Goal: Task Accomplishment & Management: Manage account settings

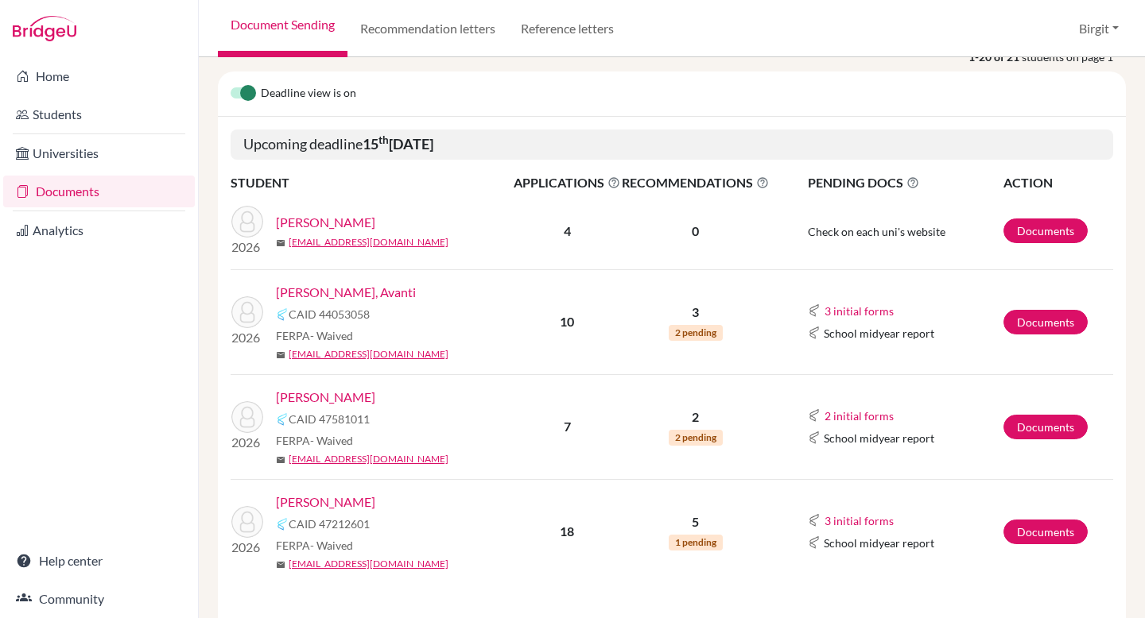
scroll to position [334, 0]
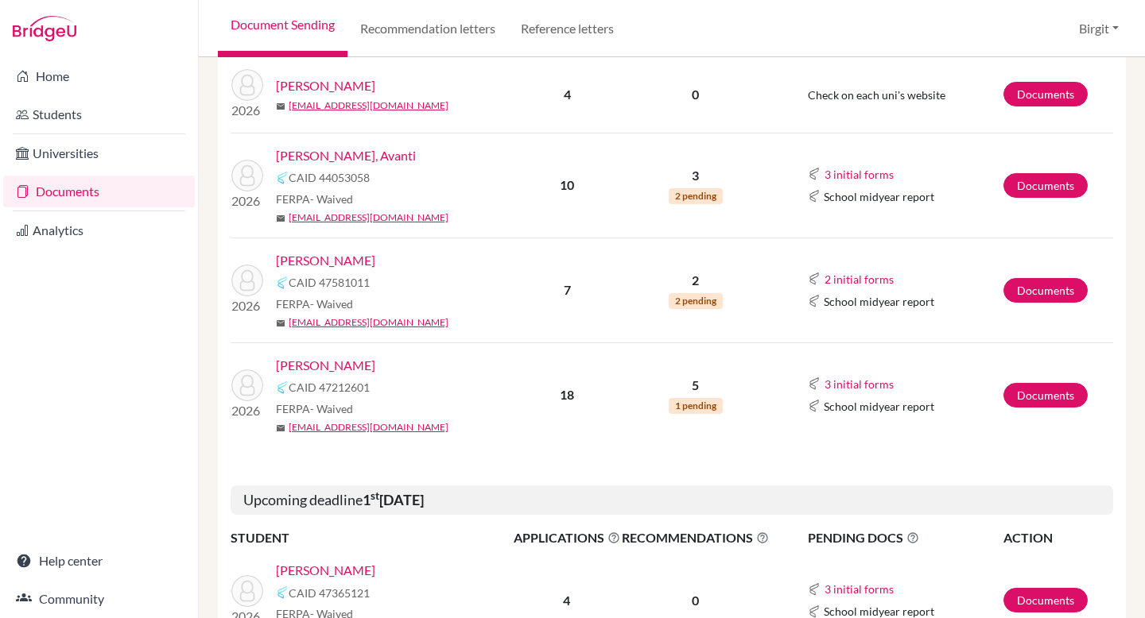
click at [315, 156] on link "[PERSON_NAME], Avanti" at bounding box center [346, 155] width 140 height 19
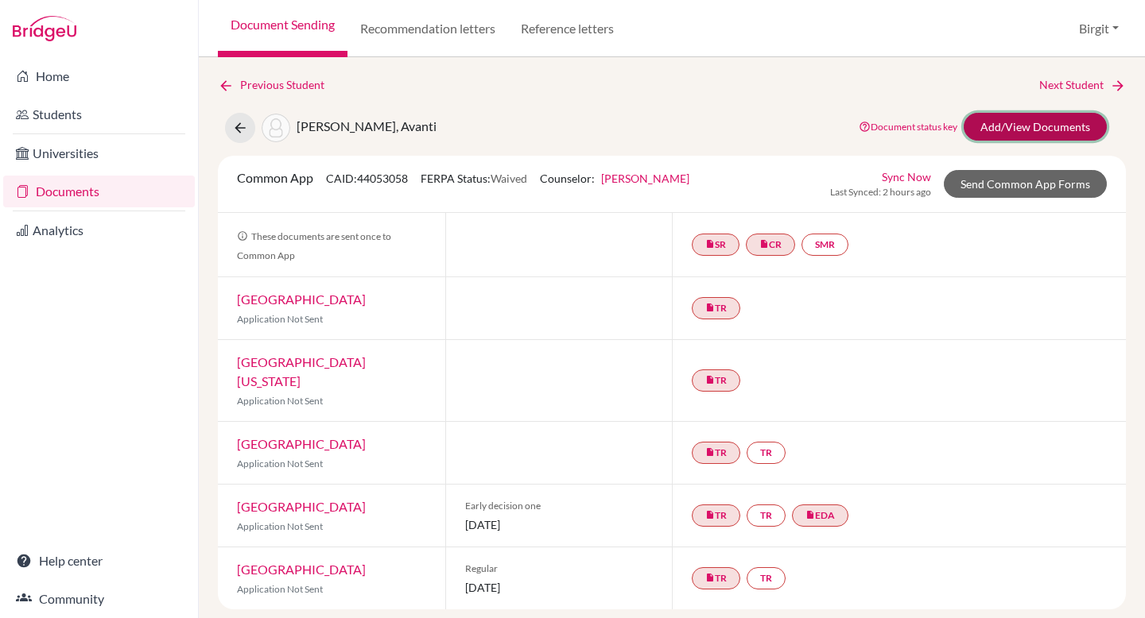
click at [1024, 131] on link "Add/View Documents" at bounding box center [1034, 127] width 143 height 28
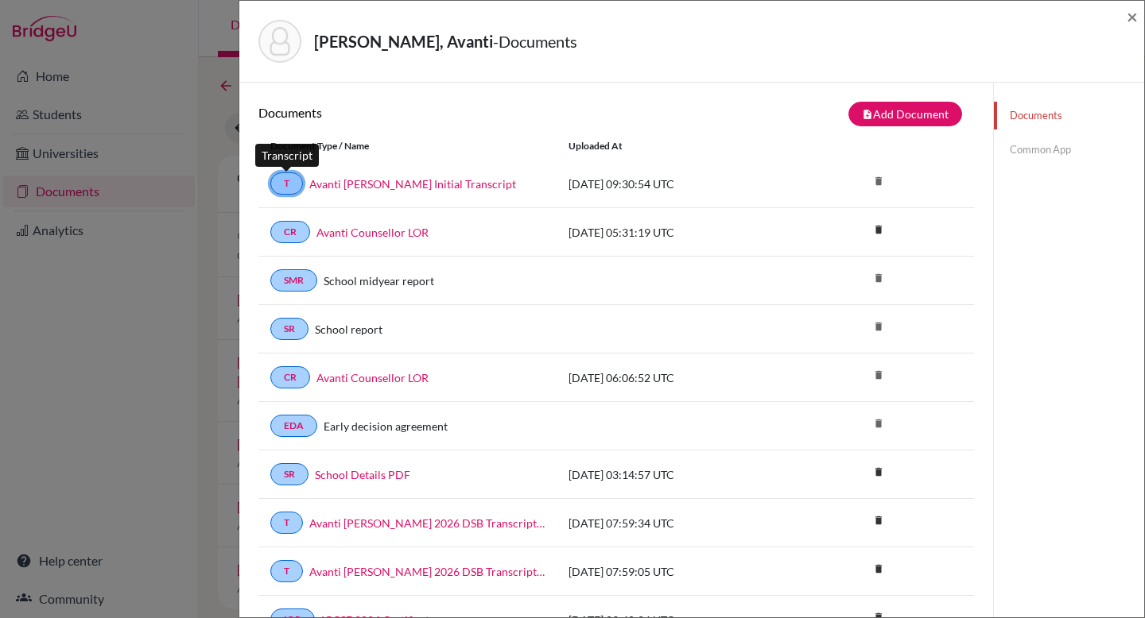
click at [293, 183] on link "T" at bounding box center [286, 184] width 33 height 22
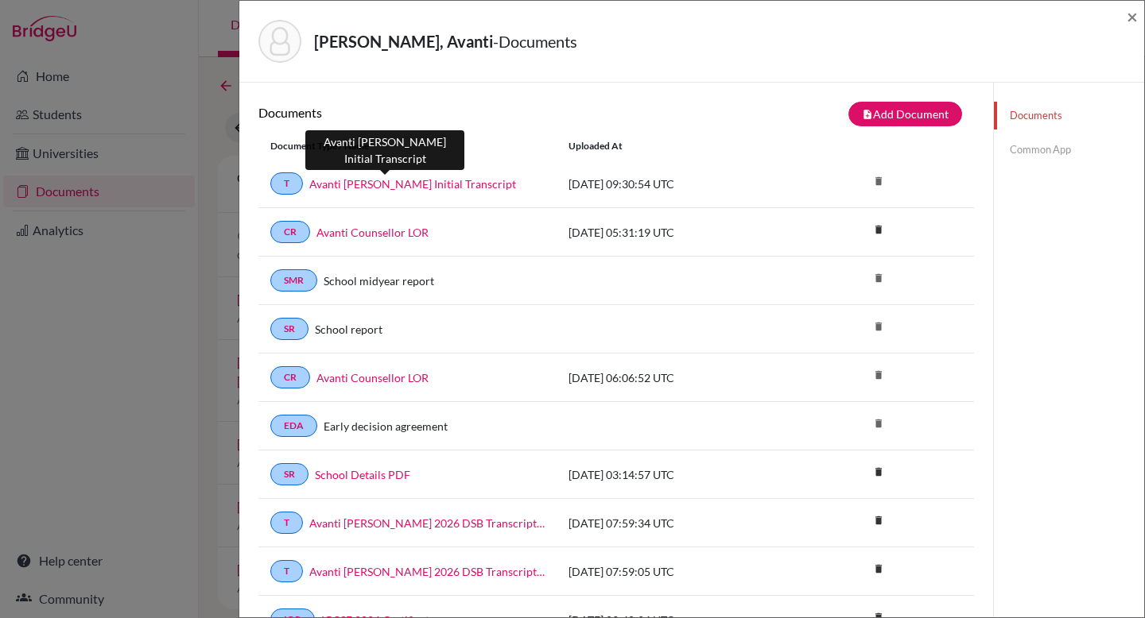
click at [355, 183] on link "Avanti [PERSON_NAME] Initial Transcript" at bounding box center [412, 184] width 207 height 17
click at [1023, 142] on link "Common App" at bounding box center [1069, 150] width 150 height 28
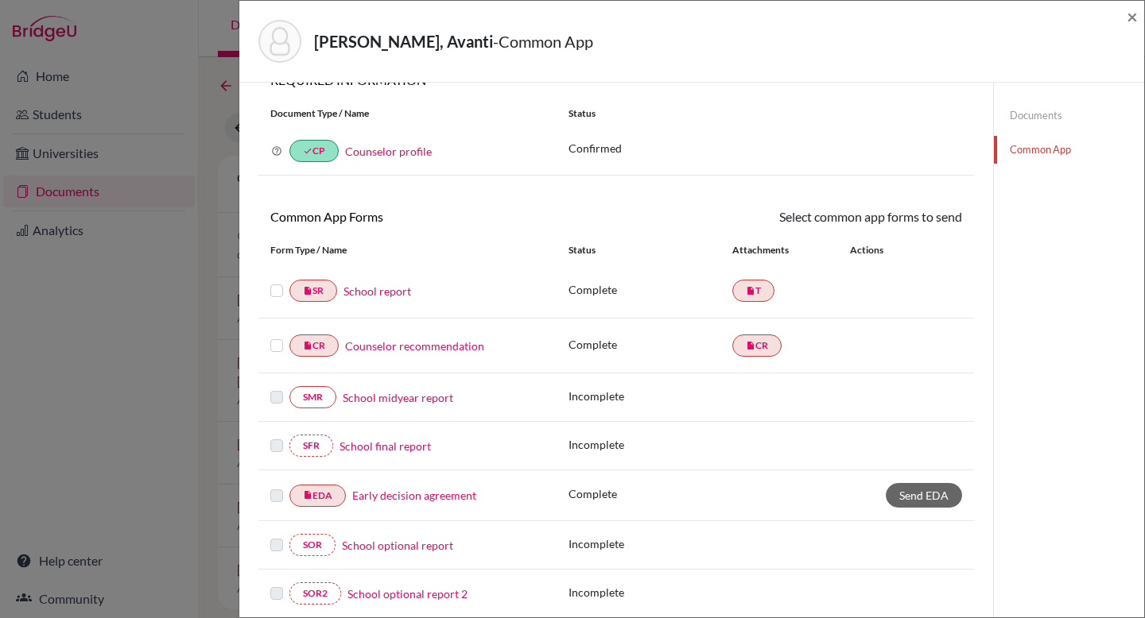
scroll to position [93, 0]
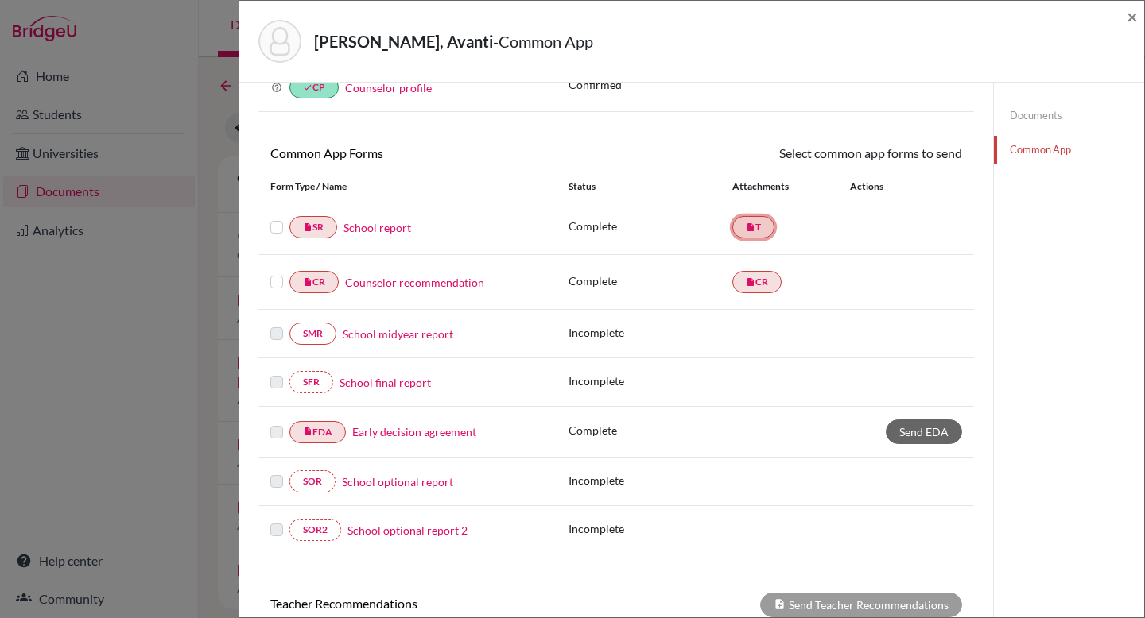
click at [751, 224] on link "insert_drive_file T" at bounding box center [753, 227] width 42 height 22
click at [392, 230] on link "School report" at bounding box center [377, 227] width 68 height 17
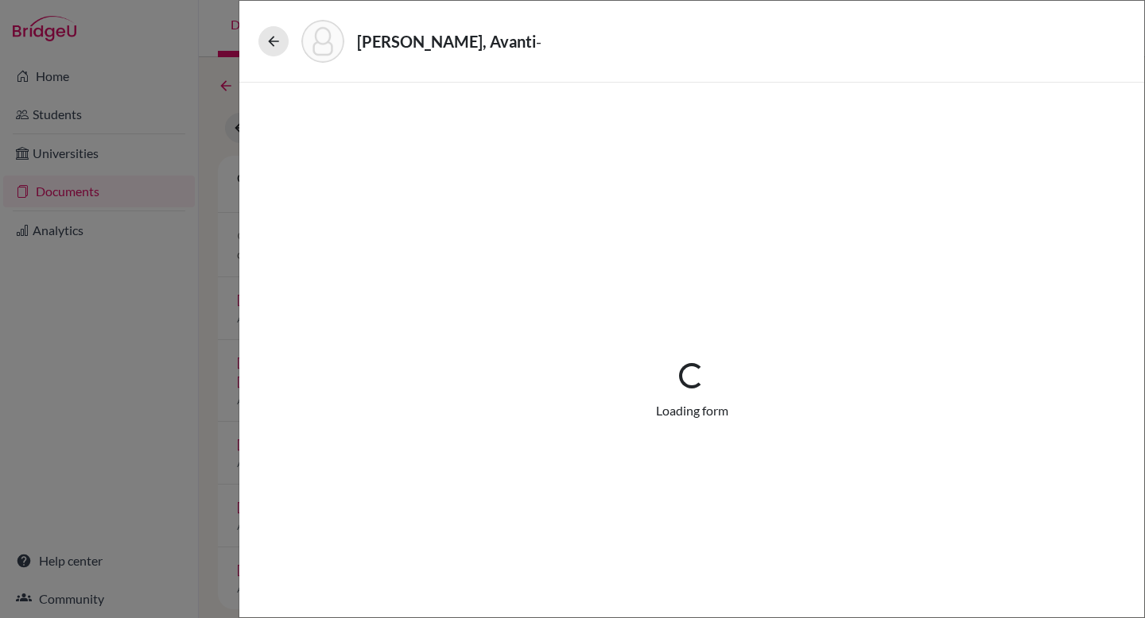
select select "1"
select select "673753"
select select "0"
select select "1"
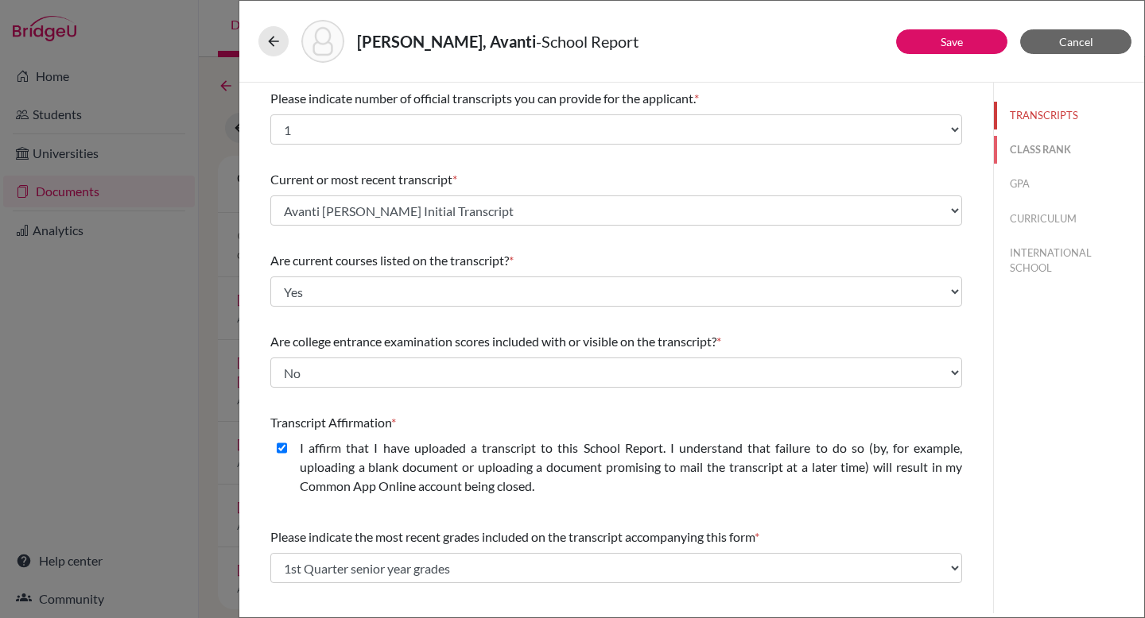
click at [1037, 151] on button "CLASS RANK" at bounding box center [1069, 150] width 150 height 28
select select "5"
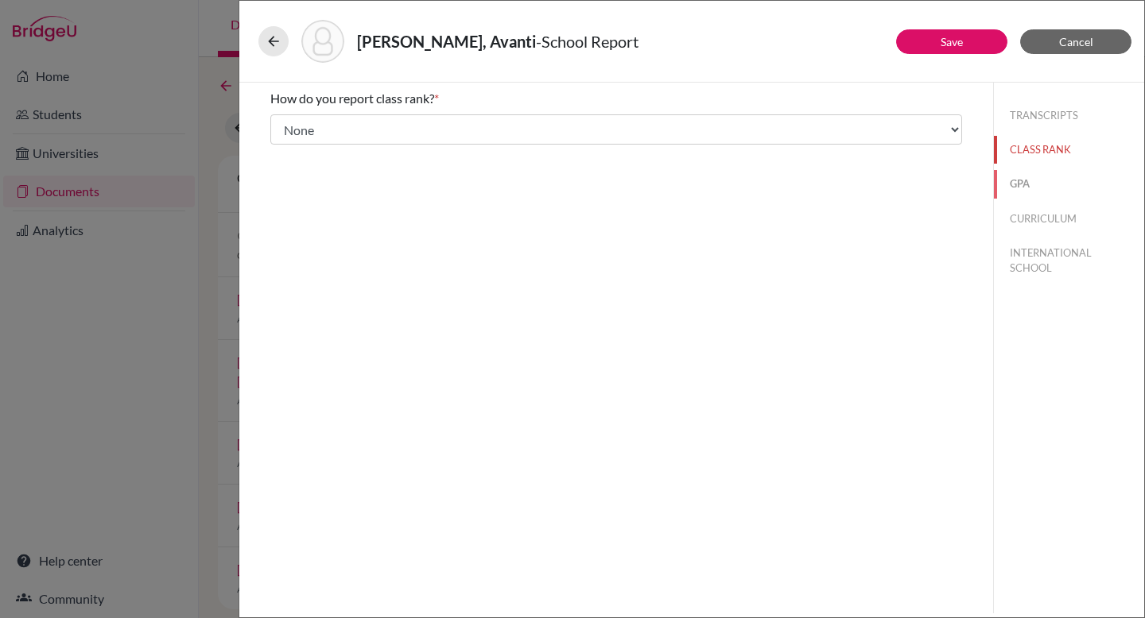
click at [1023, 186] on button "GPA" at bounding box center [1069, 184] width 150 height 28
click at [1041, 223] on button "CURRICULUM" at bounding box center [1069, 219] width 150 height 28
select select "4"
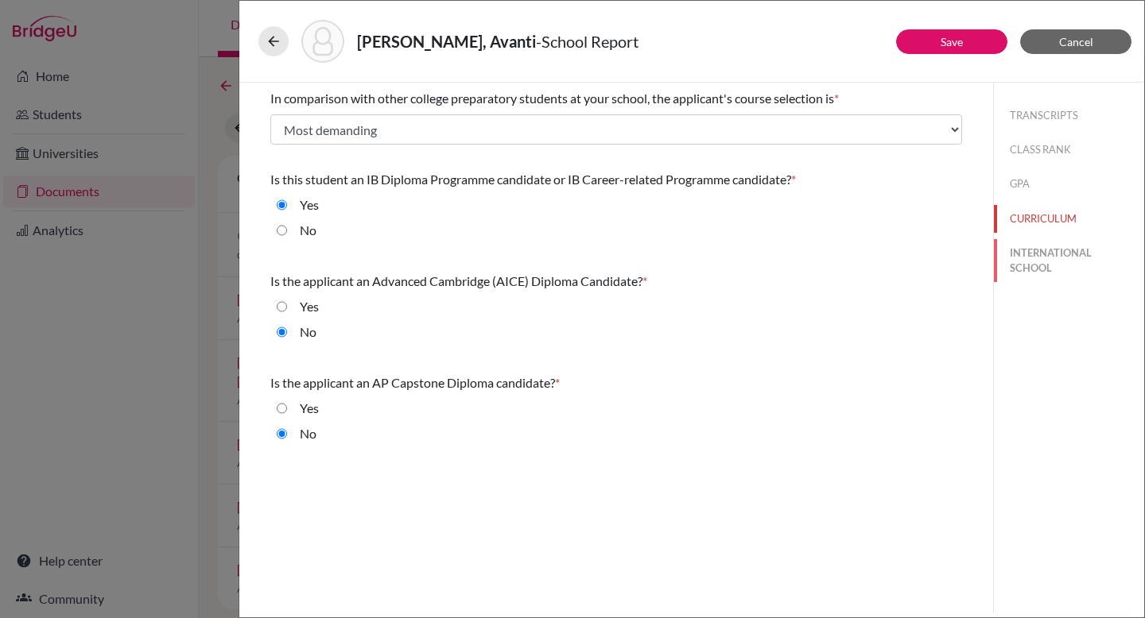
click at [1047, 250] on button "INTERNATIONAL SCHOOL" at bounding box center [1069, 260] width 150 height 43
radio input "true"
select select "14"
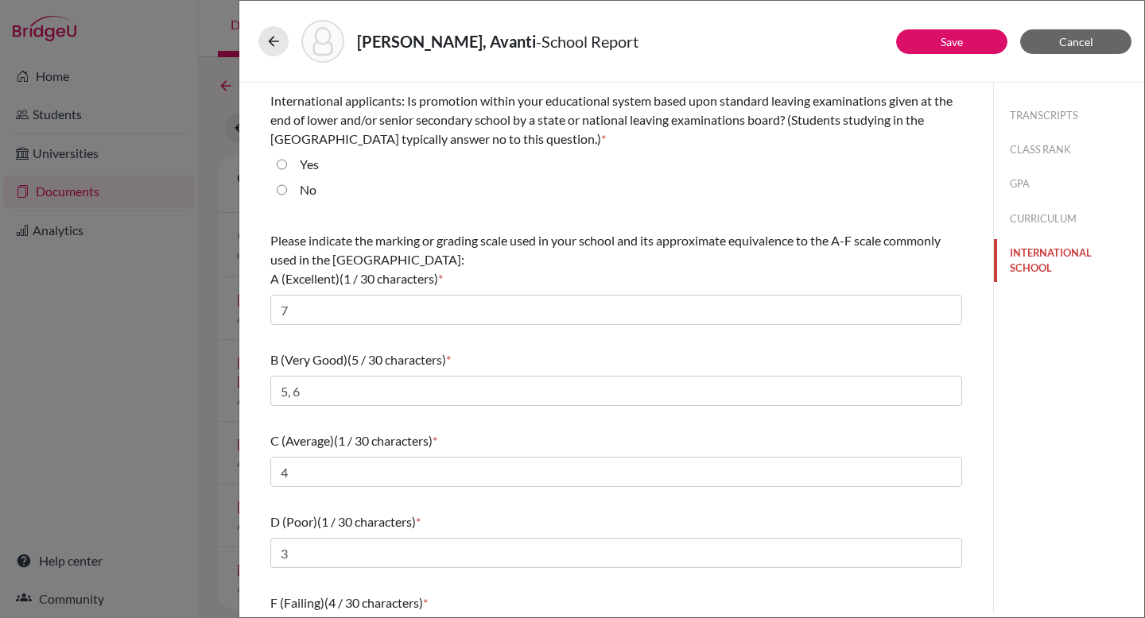
scroll to position [121, 0]
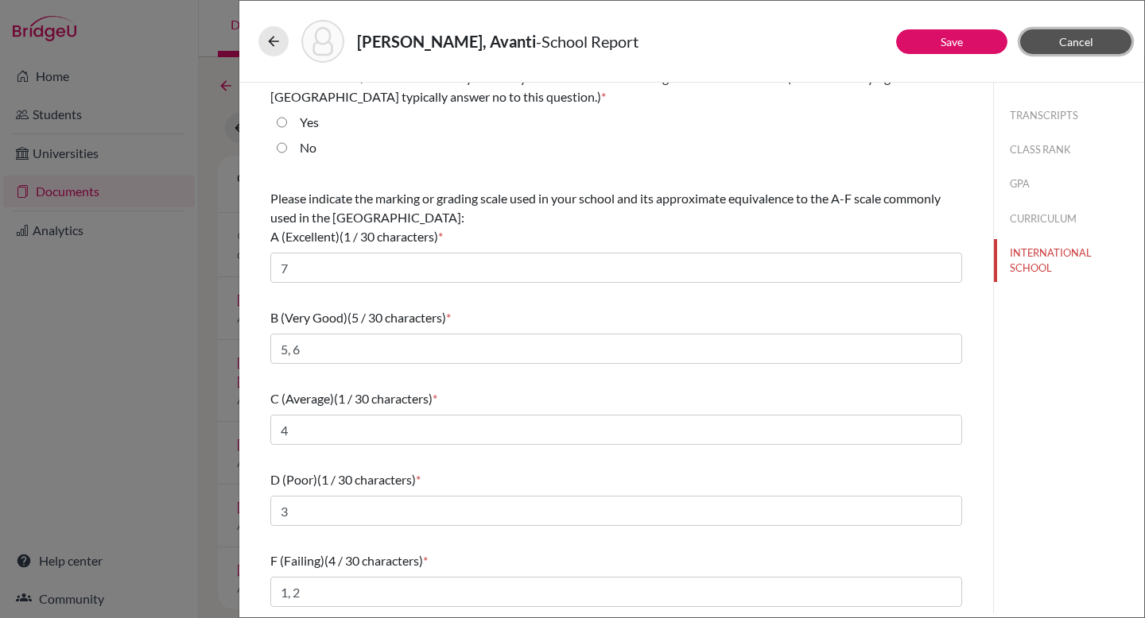
click at [1064, 41] on span "Cancel" at bounding box center [1076, 42] width 34 height 14
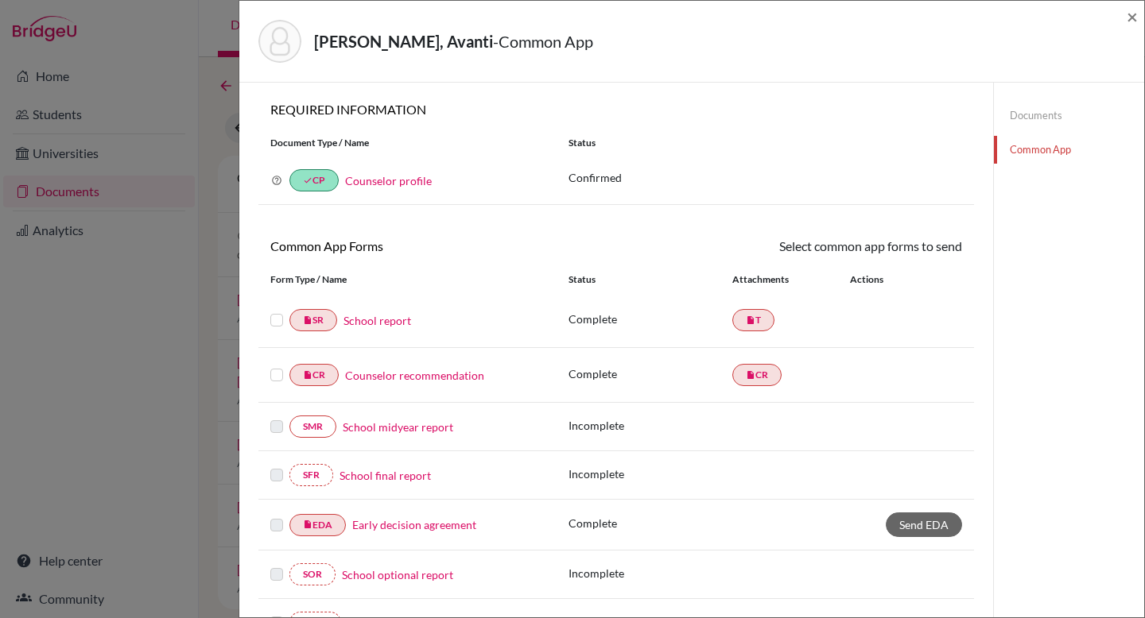
click at [276, 311] on label at bounding box center [276, 311] width 13 height 0
click at [0, 0] on input "checkbox" at bounding box center [0, 0] width 0 height 0
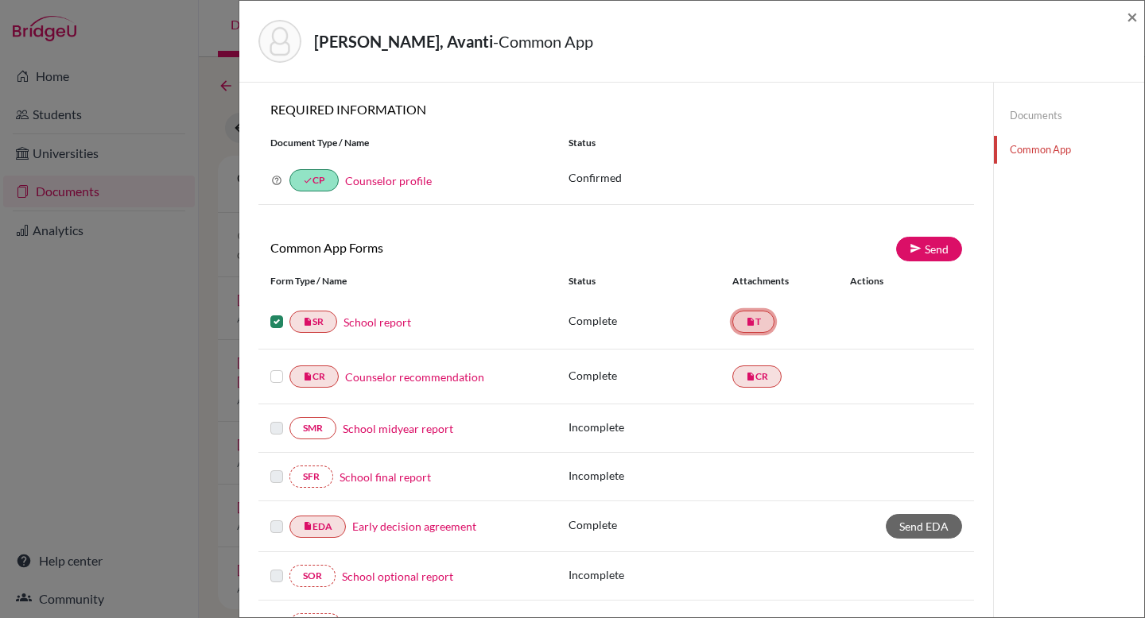
click at [746, 322] on icon "insert_drive_file" at bounding box center [751, 322] width 10 height 10
click at [272, 312] on label at bounding box center [276, 312] width 13 height 0
click at [0, 0] on input "checkbox" at bounding box center [0, 0] width 0 height 0
click at [758, 322] on link "insert_drive_file T" at bounding box center [753, 320] width 42 height 22
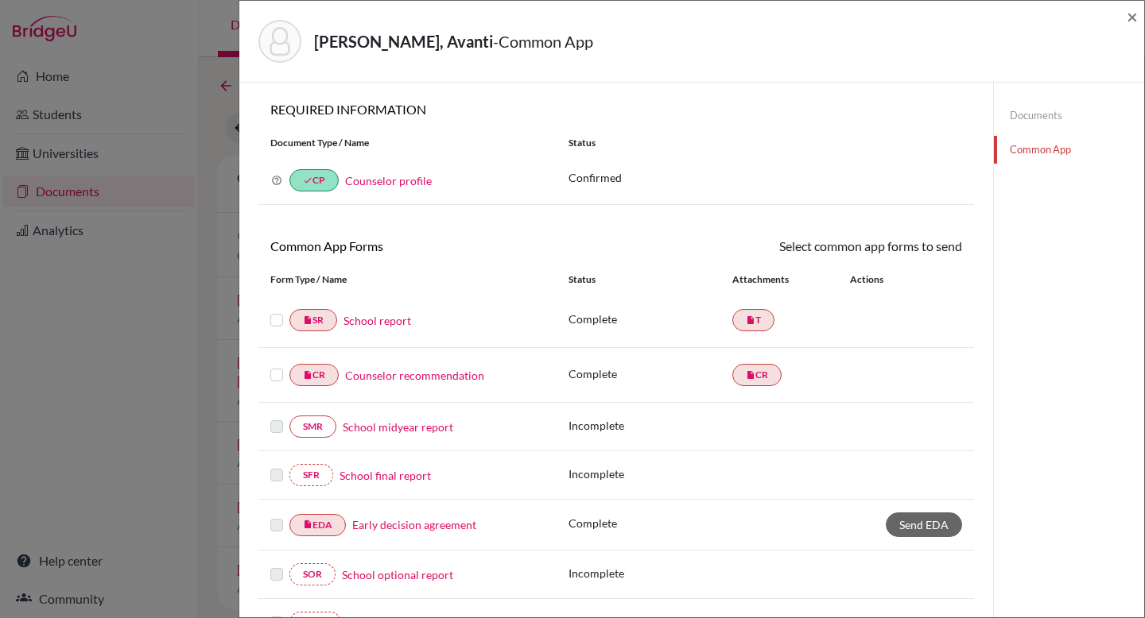
click at [1033, 109] on link "Documents" at bounding box center [1069, 116] width 150 height 28
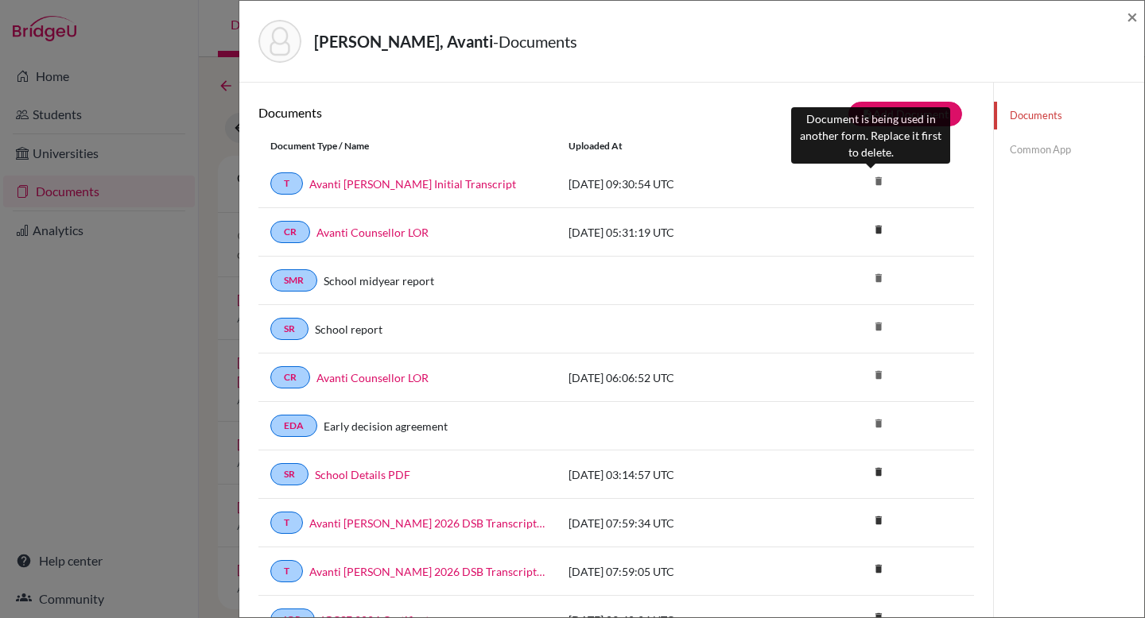
click at [872, 180] on icon "delete" at bounding box center [878, 181] width 24 height 24
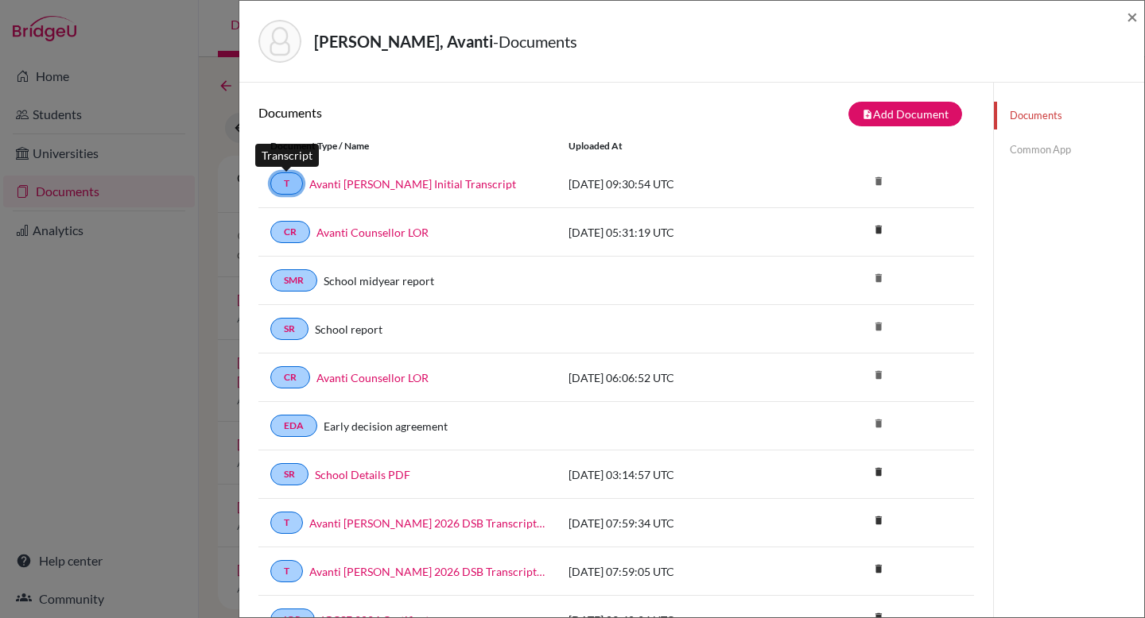
click at [287, 184] on link "T" at bounding box center [286, 184] width 33 height 22
click at [895, 114] on button "note_add Add Document" at bounding box center [905, 114] width 114 height 25
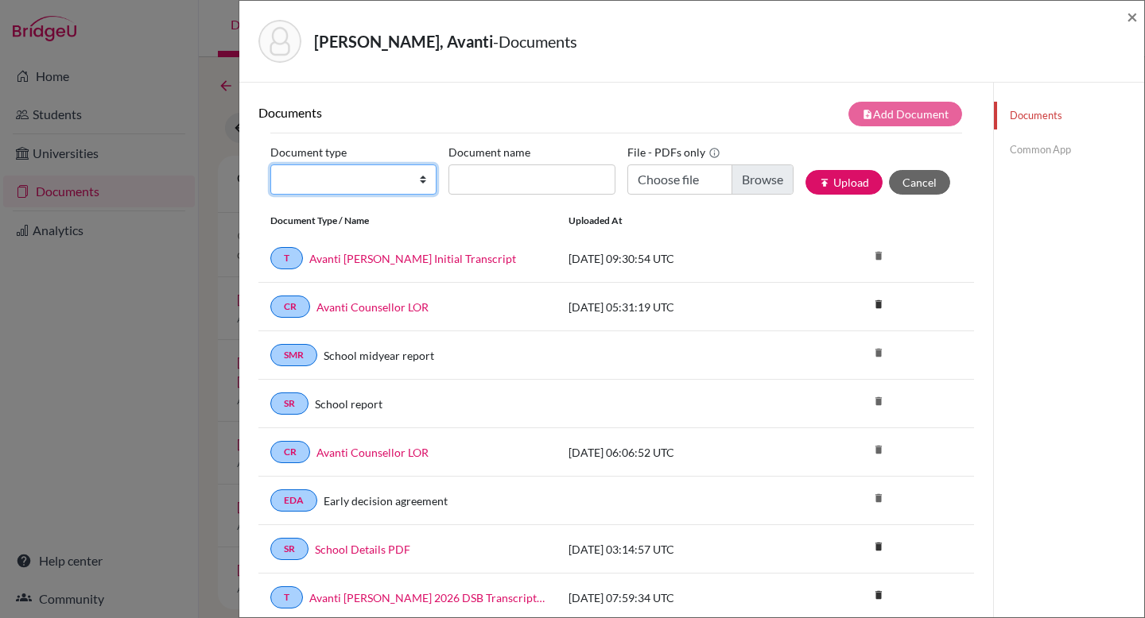
click at [386, 181] on select "Change explanation for Common App reports Counselor recommendation Internationa…" at bounding box center [353, 180] width 166 height 30
click at [1045, 142] on link "Common App" at bounding box center [1069, 150] width 150 height 28
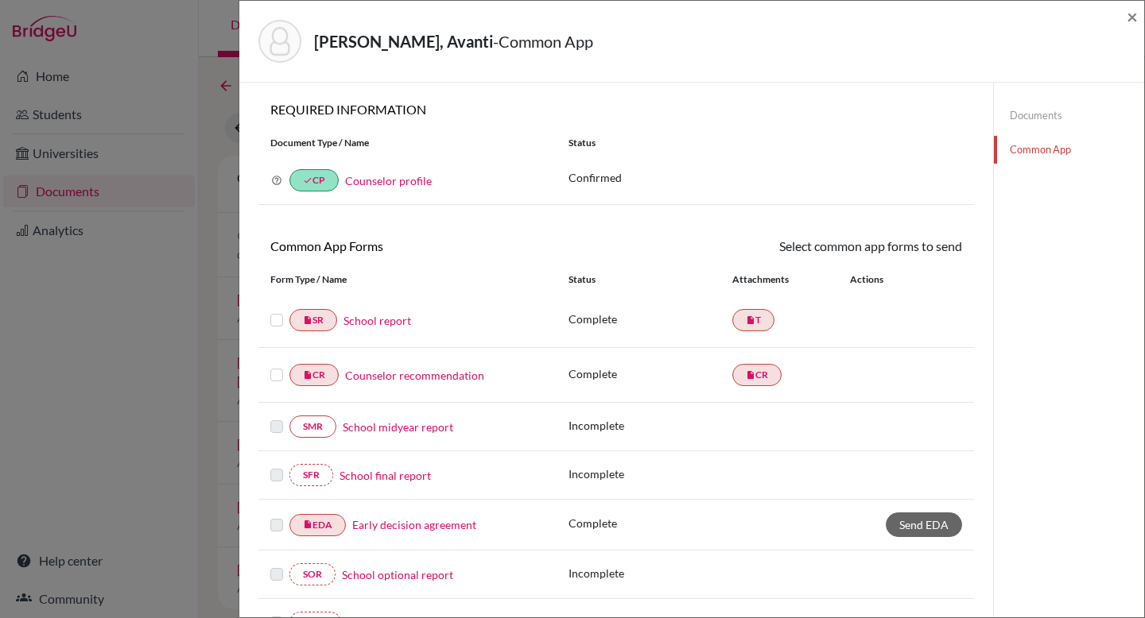
click at [380, 324] on link "School report" at bounding box center [377, 320] width 68 height 17
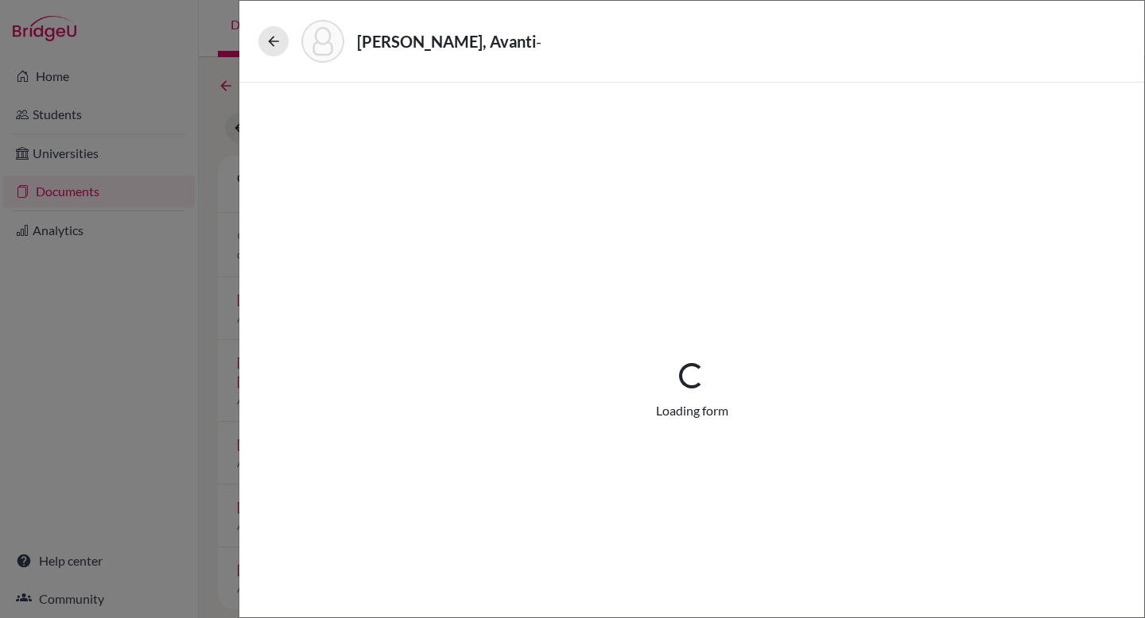
select select "1"
select select "673753"
select select "0"
select select "1"
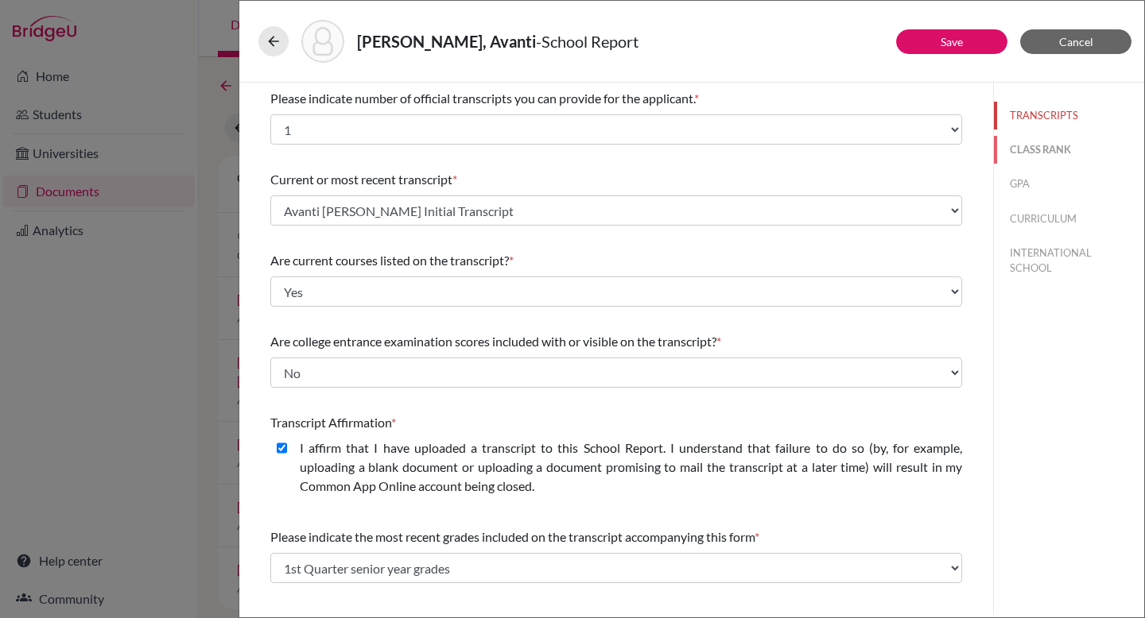
click at [1029, 149] on button "CLASS RANK" at bounding box center [1069, 150] width 150 height 28
select select "5"
select select "Select..."
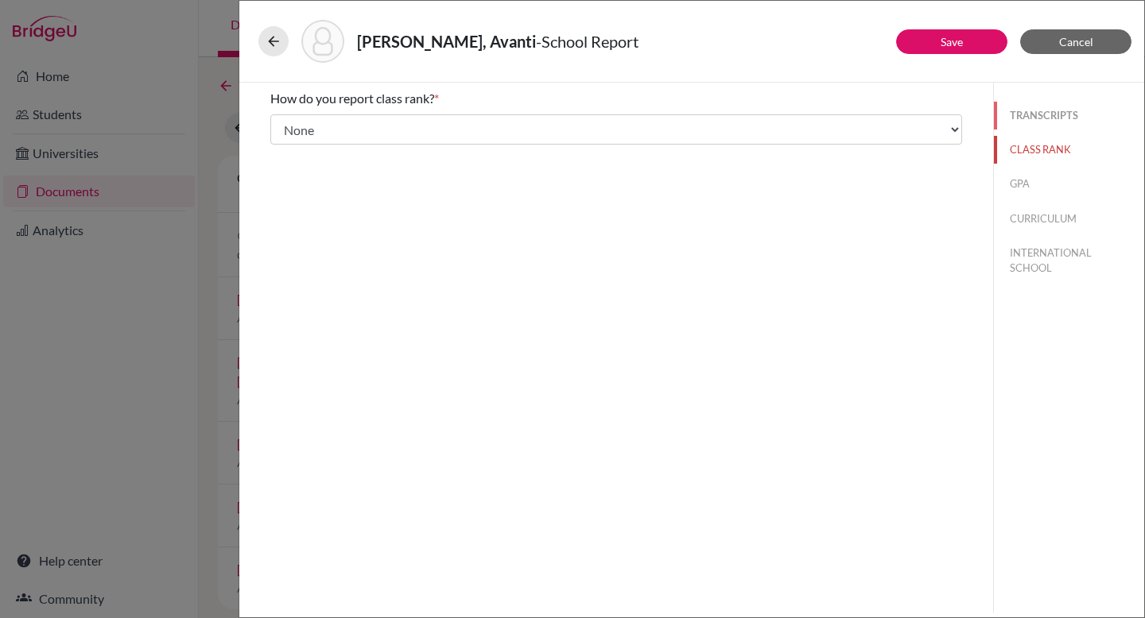
click at [1027, 118] on button "TRANSCRIPTS" at bounding box center [1069, 116] width 150 height 28
select select "1"
select select "673753"
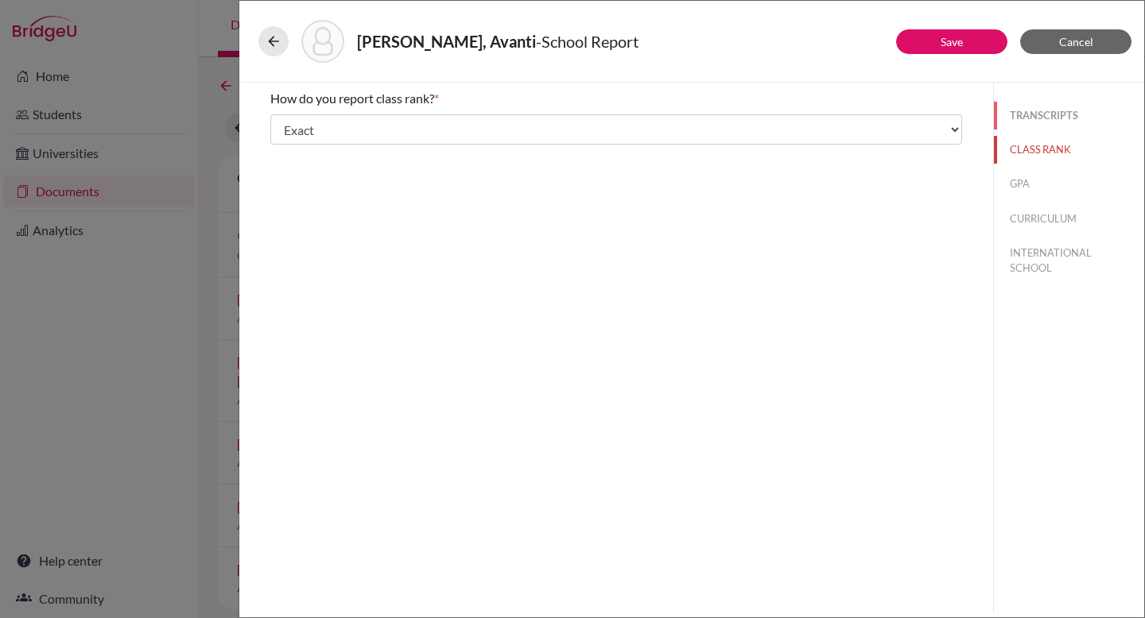
select select "0"
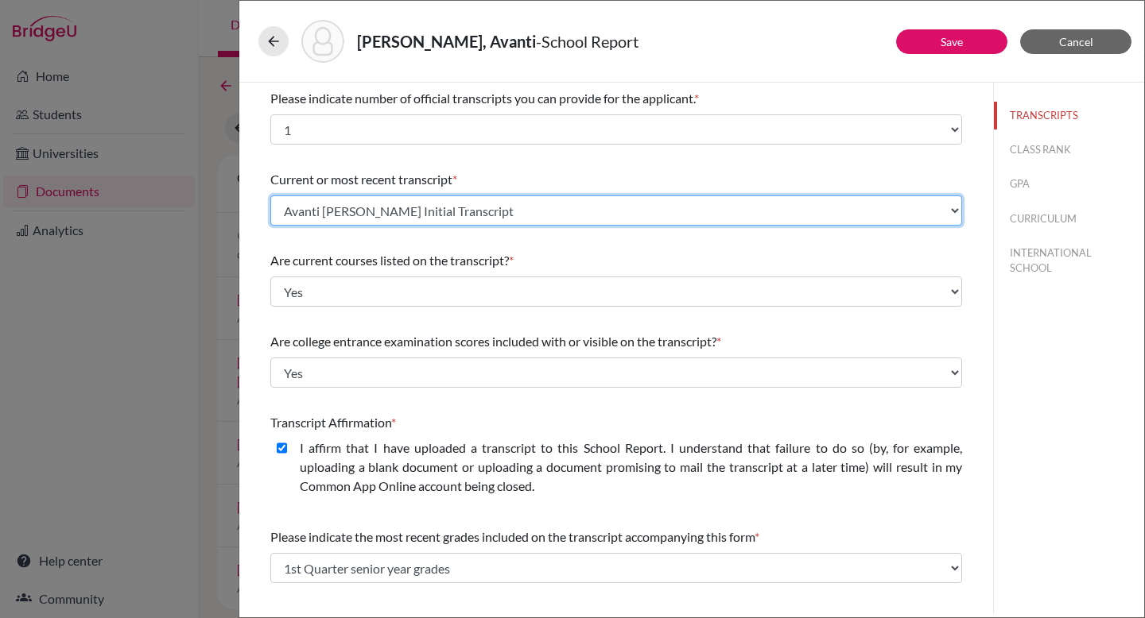
click at [533, 207] on select "Select existing document or upload a new one Avanti Poddar IB 2026 DSB Transcri…" at bounding box center [616, 211] width 692 height 30
select select "Upload New File"
click at [270, 196] on select "Select existing document or upload a new one Avanti Poddar IB 2026 DSB Transcri…" at bounding box center [616, 211] width 692 height 30
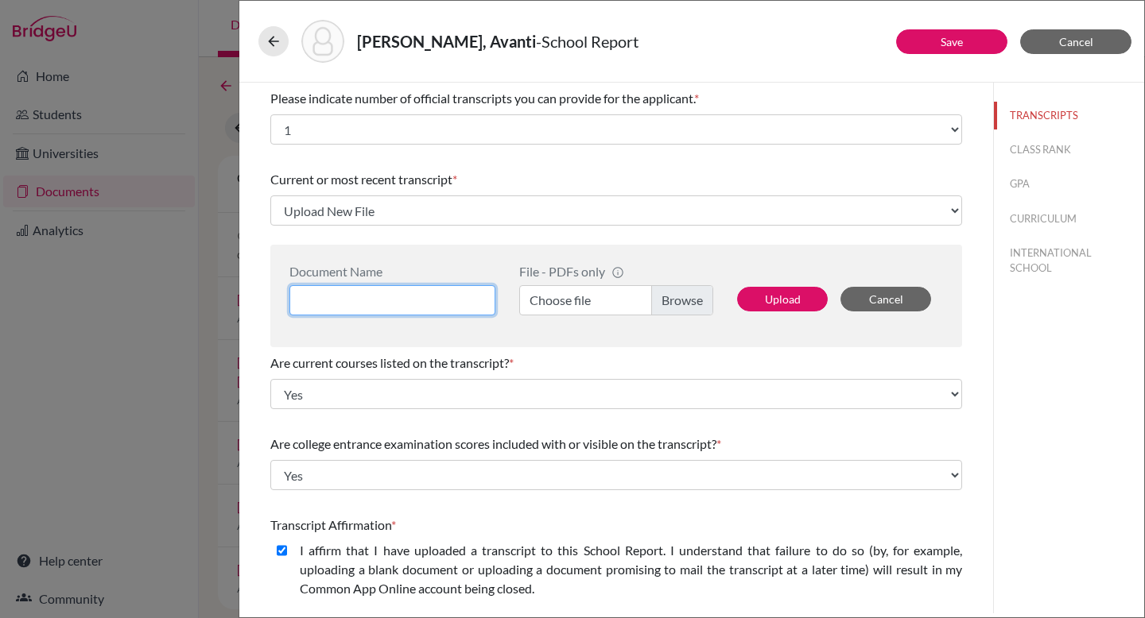
click at [468, 304] on input at bounding box center [392, 300] width 206 height 30
type input "Avanti [PERSON_NAME] DSB Initial Transcript"
click at [677, 298] on label "Choose file" at bounding box center [616, 300] width 194 height 30
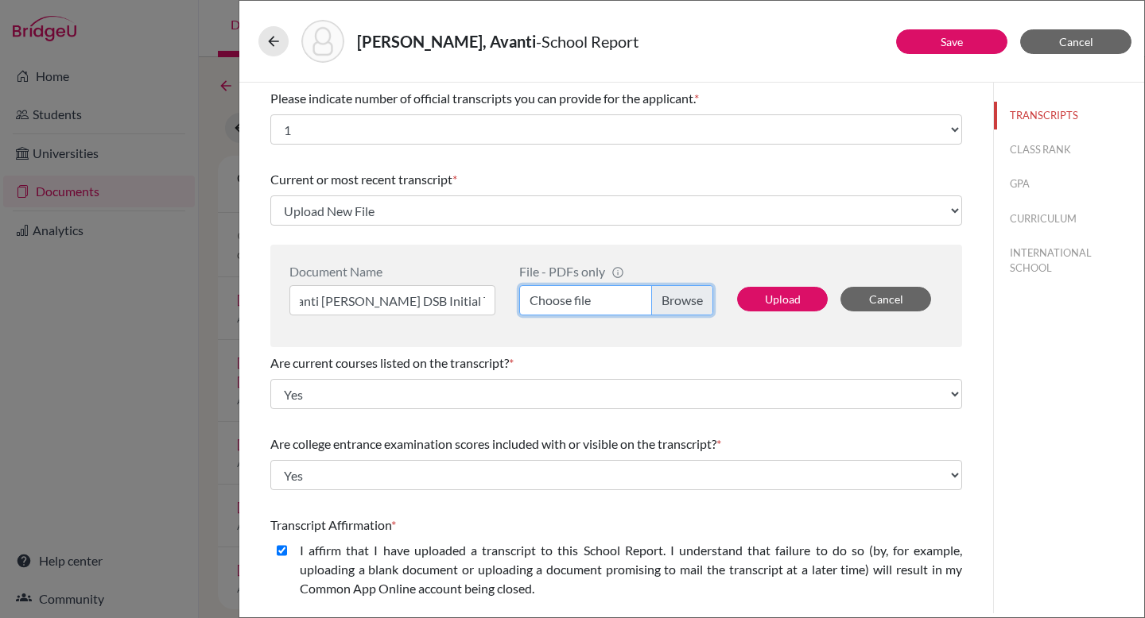
click at [677, 298] on input "Choose file" at bounding box center [616, 300] width 194 height 30
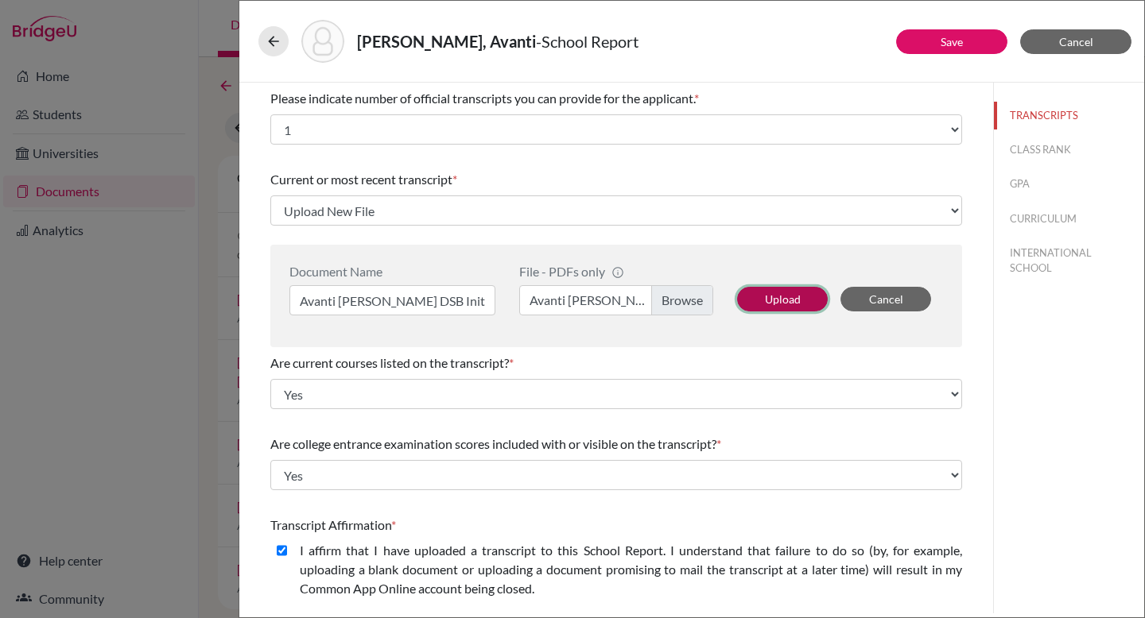
click at [780, 297] on button "Upload" at bounding box center [782, 299] width 91 height 25
select select "687287"
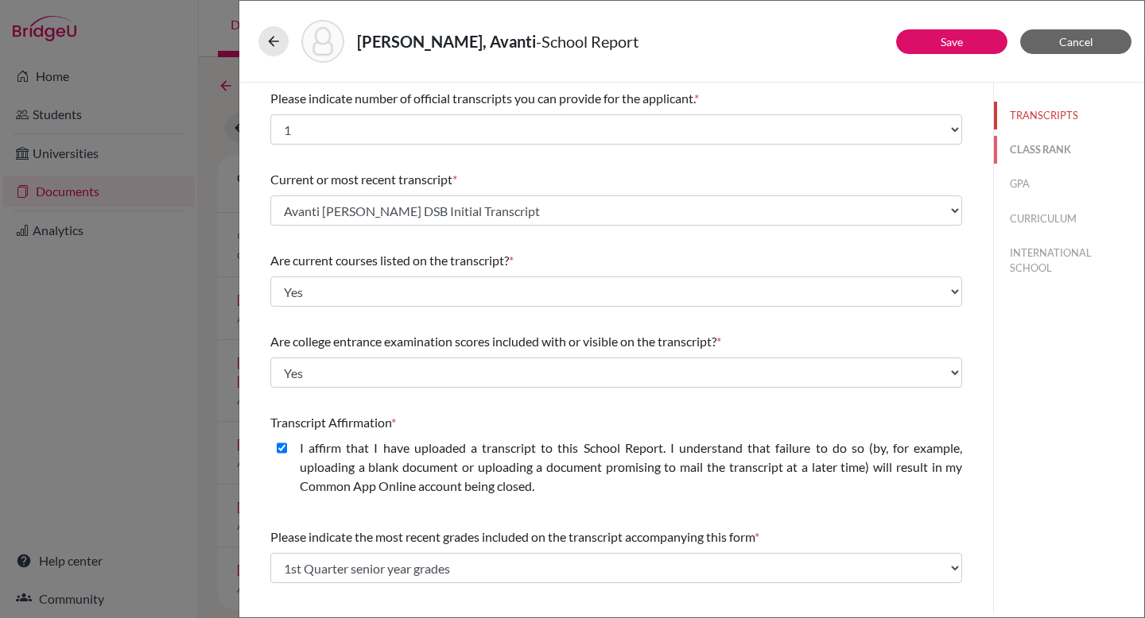
click at [1034, 149] on button "CLASS RANK" at bounding box center [1069, 150] width 150 height 28
select select "5"
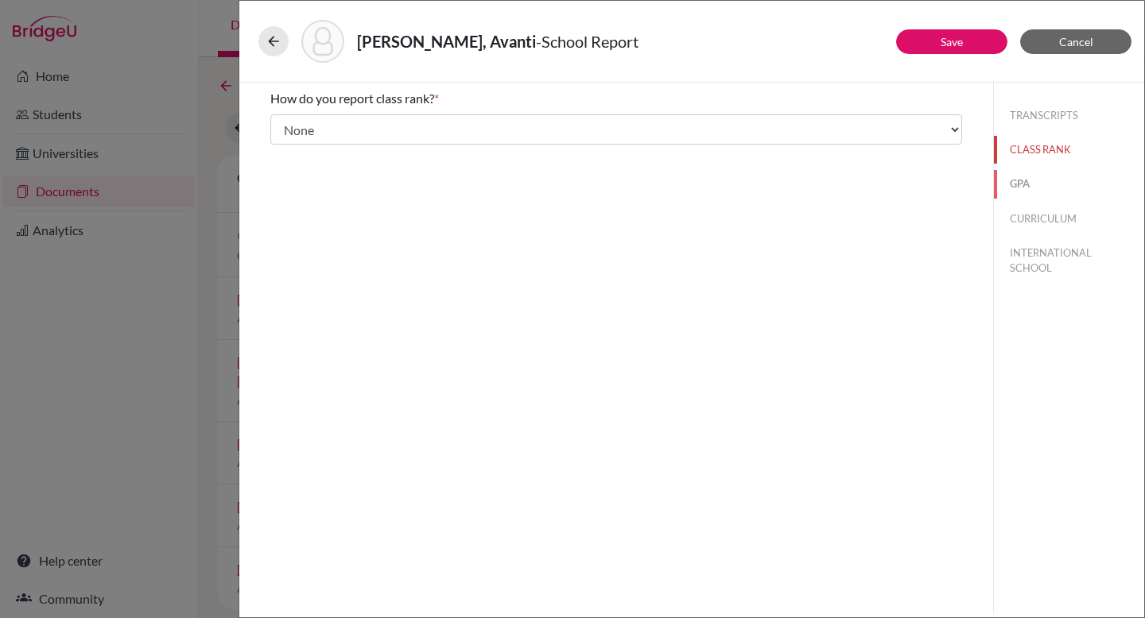
click at [1017, 191] on button "GPA" at bounding box center [1069, 184] width 150 height 28
click at [1036, 217] on button "CURRICULUM" at bounding box center [1069, 219] width 150 height 28
select select "4"
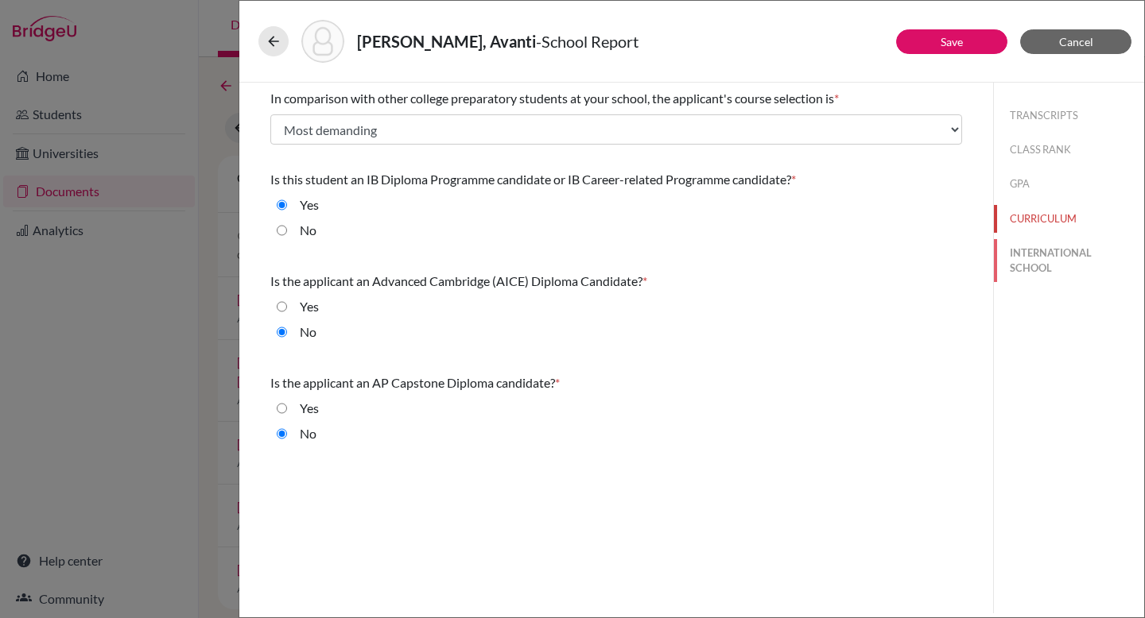
click at [1046, 255] on button "INTERNATIONAL SCHOOL" at bounding box center [1069, 260] width 150 height 43
radio input "true"
select select "14"
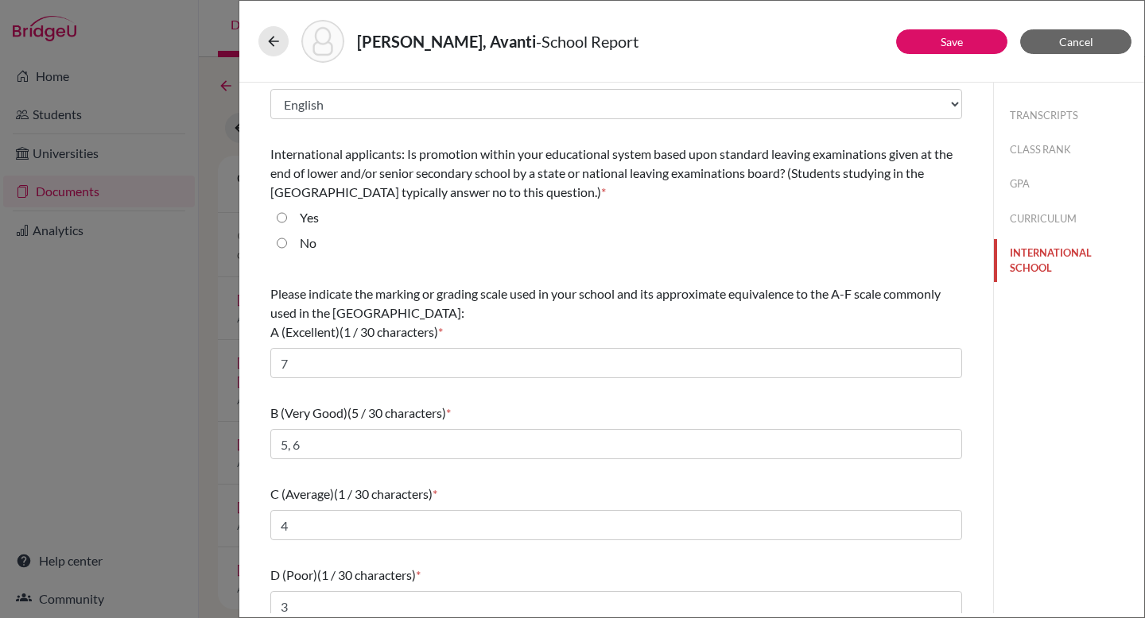
scroll to position [121, 0]
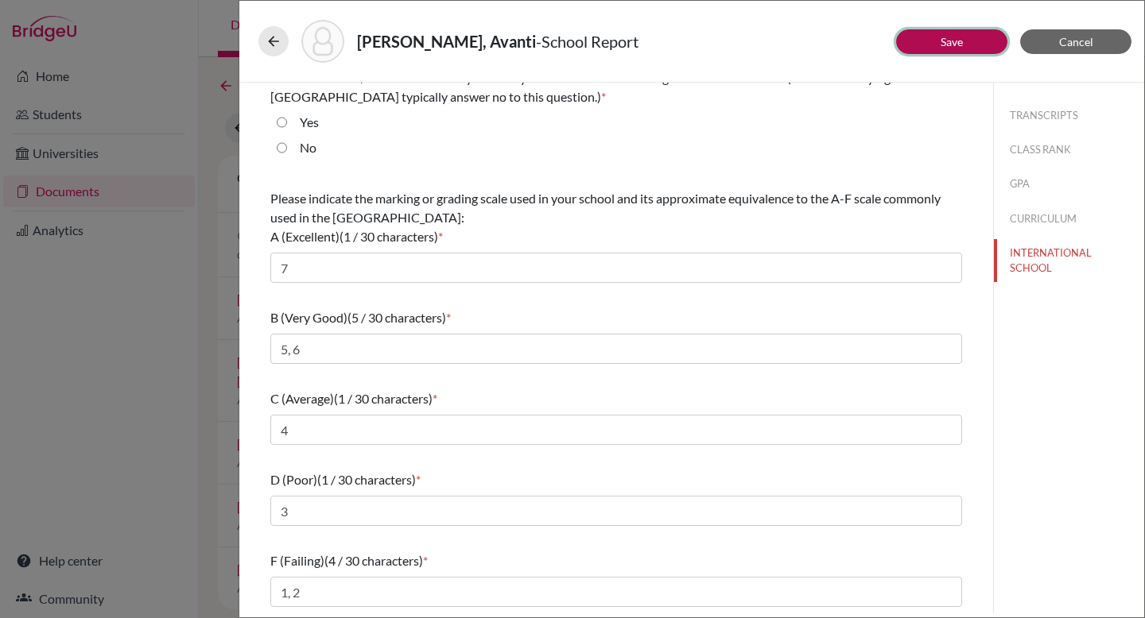
click at [952, 40] on link "Save" at bounding box center [951, 42] width 22 height 14
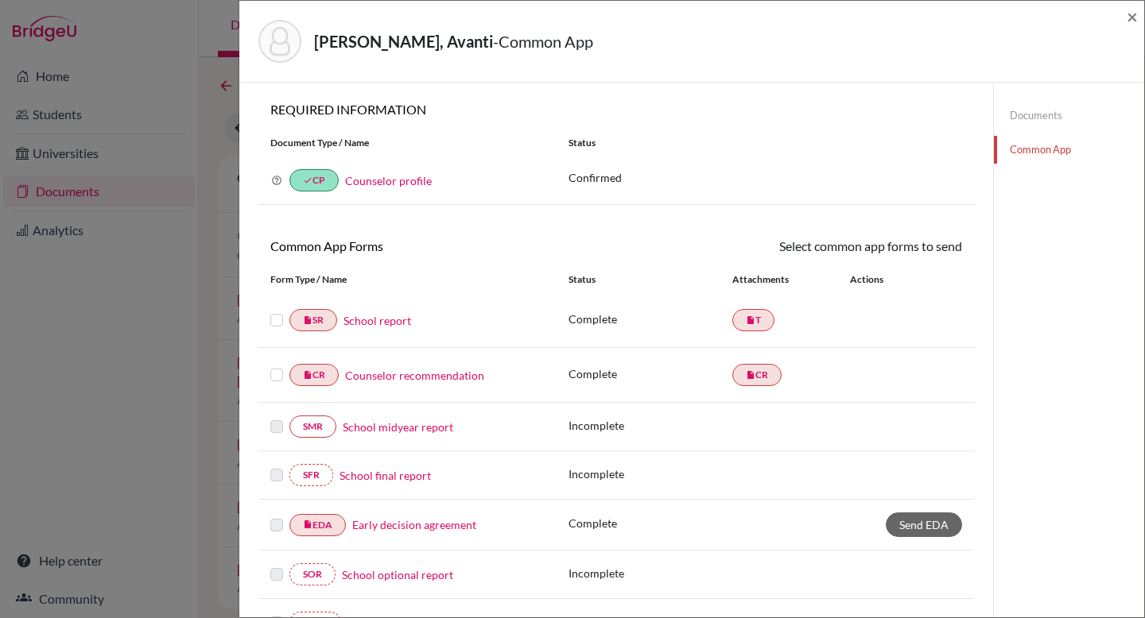
click at [1013, 114] on link "Documents" at bounding box center [1069, 116] width 150 height 28
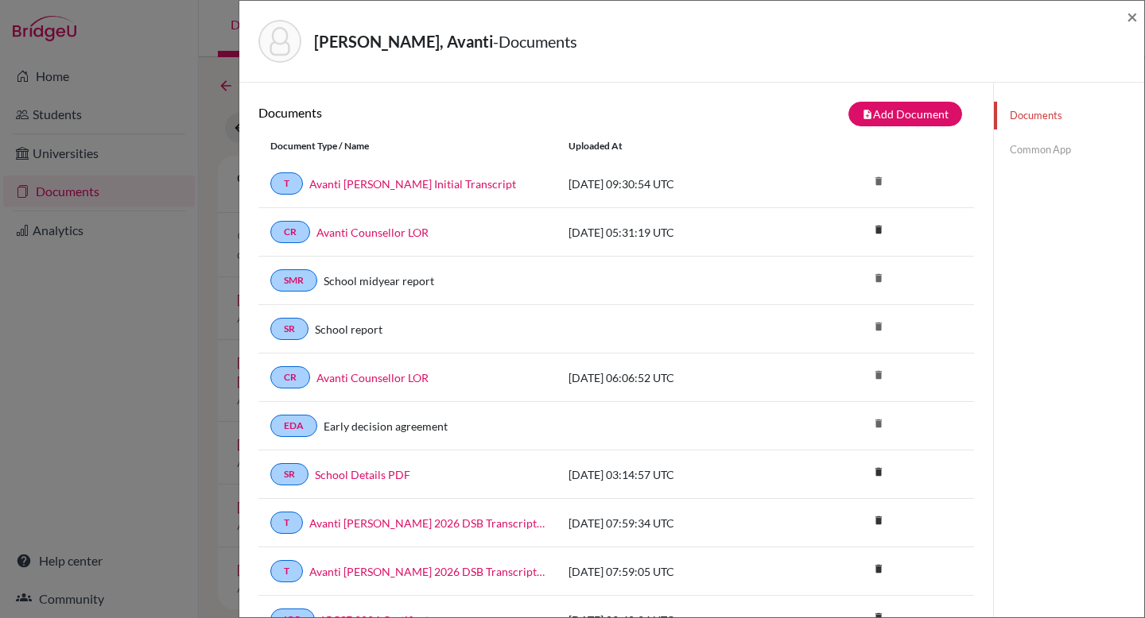
click at [1035, 150] on link "Common App" at bounding box center [1069, 150] width 150 height 28
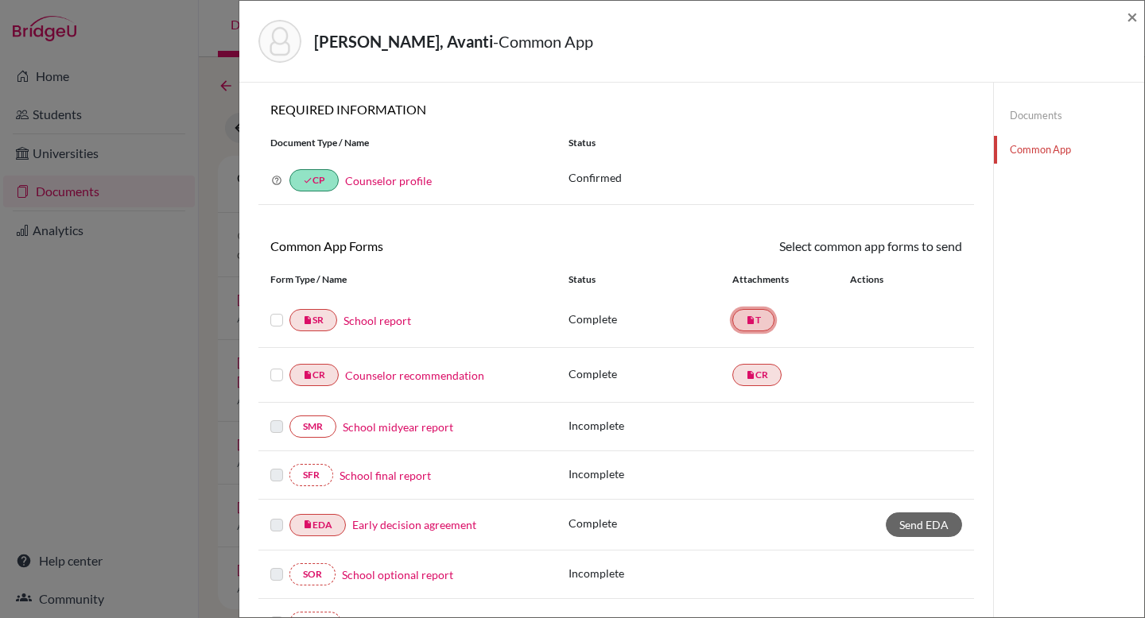
click at [754, 319] on link "insert_drive_file T" at bounding box center [753, 320] width 42 height 22
click at [384, 321] on link "School report" at bounding box center [377, 320] width 68 height 17
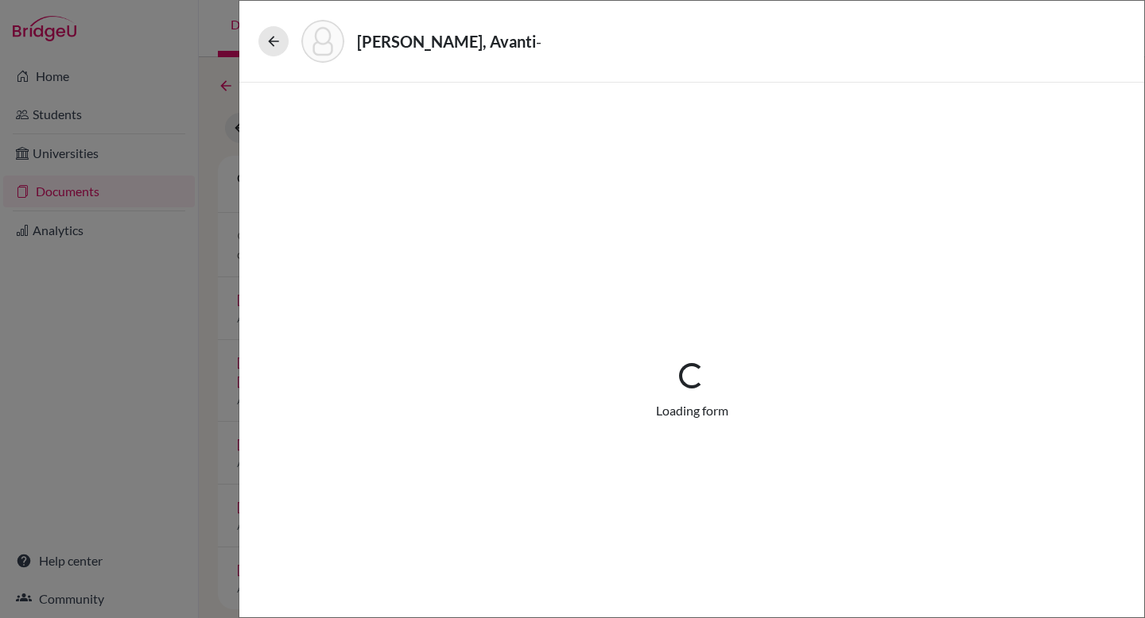
select select "1"
select select "687287"
select select "0"
select select "1"
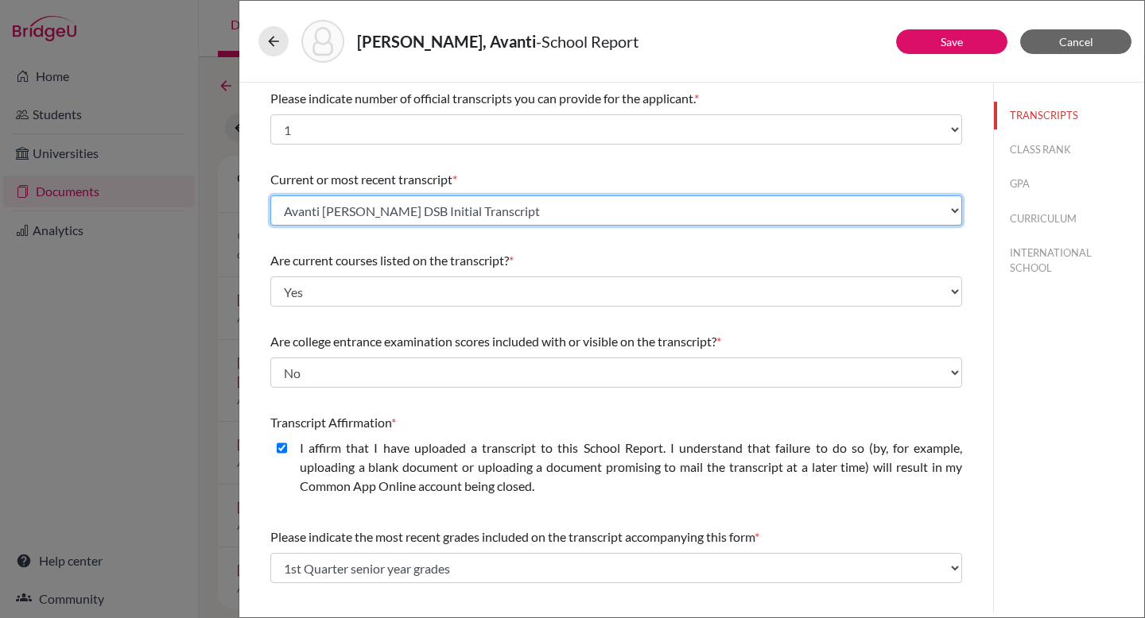
click at [564, 208] on select "Select existing document or upload a new one Avanti Poddar IB 2026 DSB Transcri…" at bounding box center [616, 211] width 692 height 30
click at [270, 196] on select "Select existing document or upload a new one Avanti Poddar IB 2026 DSB Transcri…" at bounding box center [616, 211] width 692 height 30
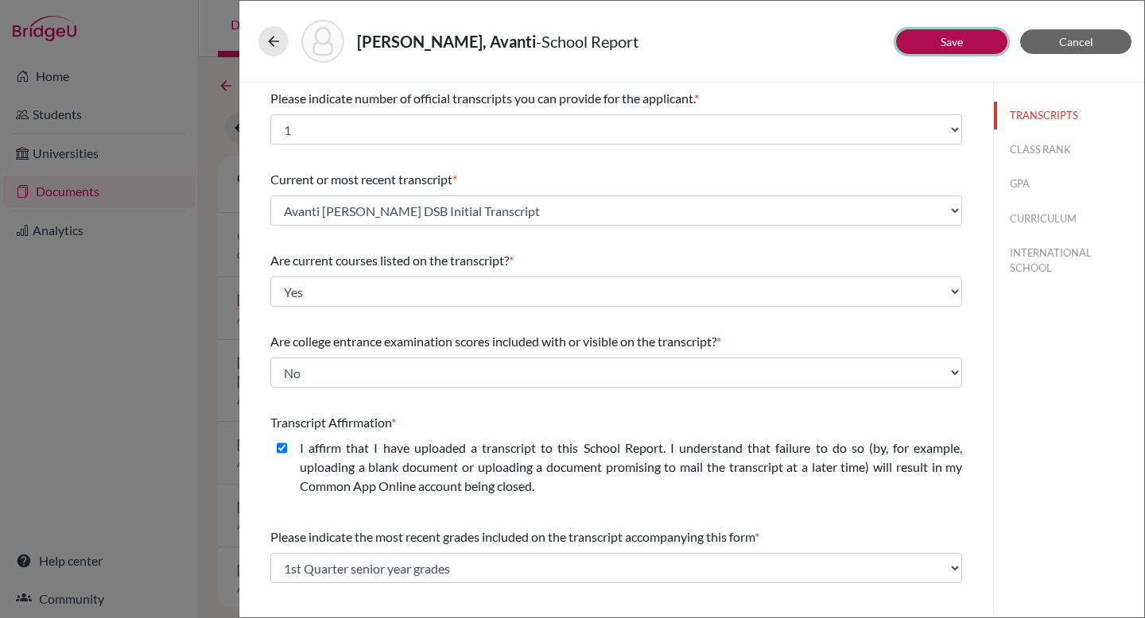
click at [979, 33] on button "Save" at bounding box center [951, 41] width 111 height 25
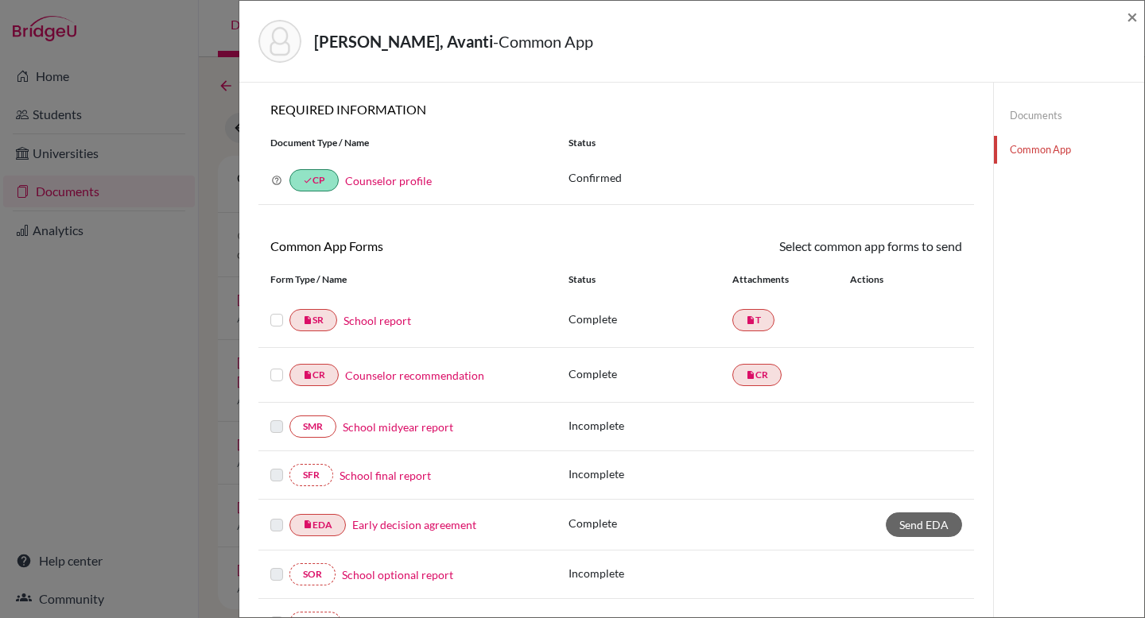
click at [1026, 145] on link "Common App" at bounding box center [1069, 150] width 150 height 28
click at [1027, 116] on link "Documents" at bounding box center [1069, 116] width 150 height 28
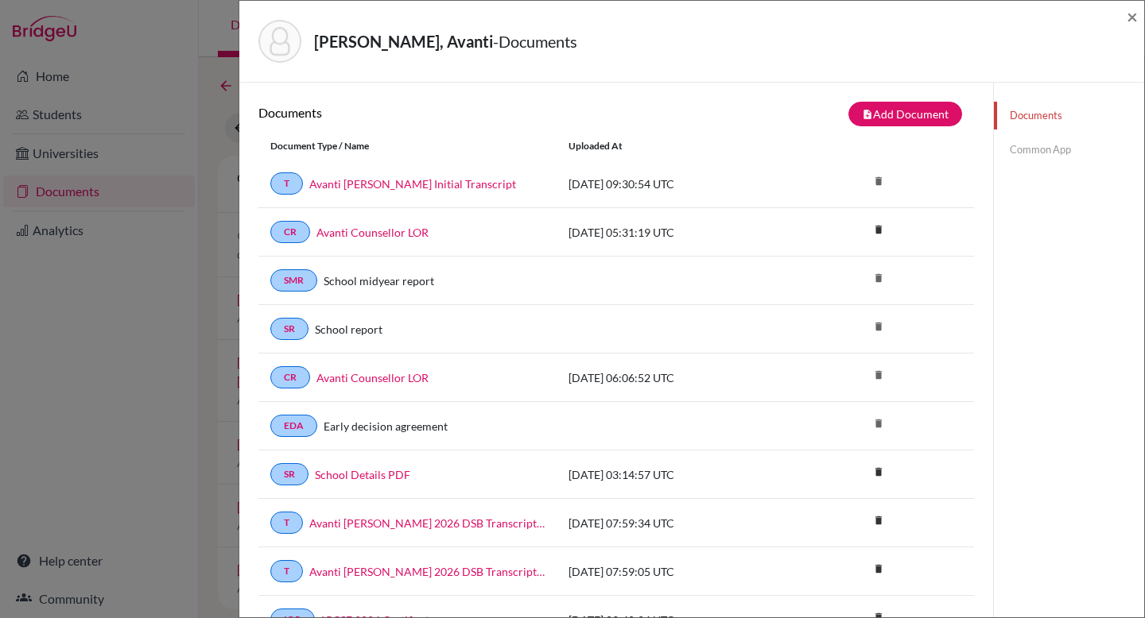
click at [1018, 155] on link "Common App" at bounding box center [1069, 150] width 150 height 28
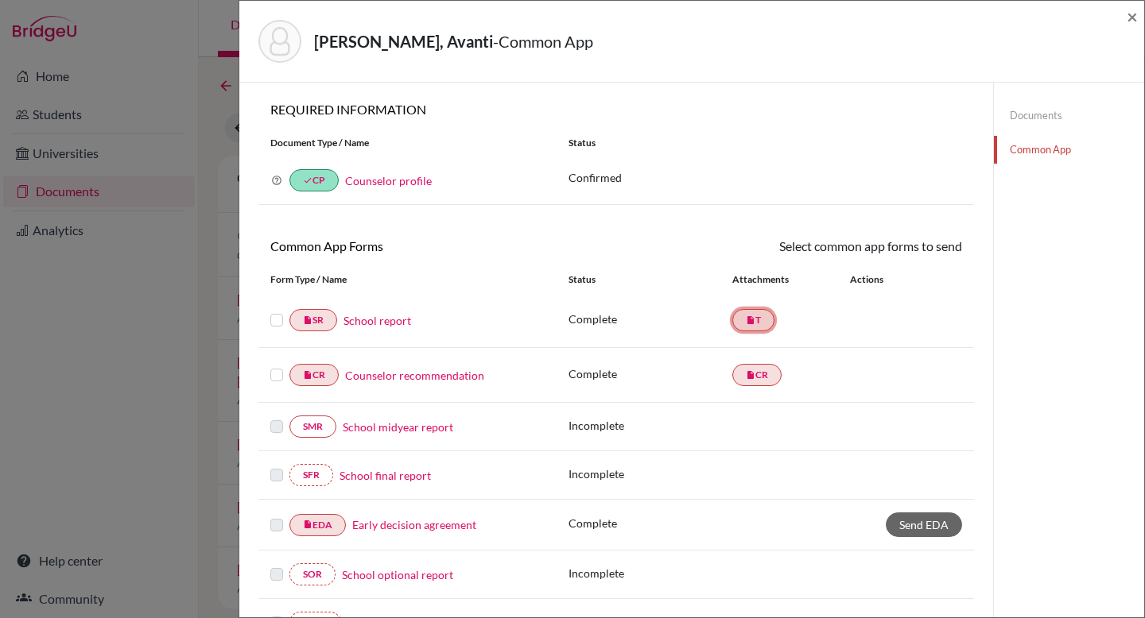
click at [738, 316] on link "insert_drive_file T" at bounding box center [753, 320] width 42 height 22
click at [313, 320] on link "insert_drive_file SR" at bounding box center [313, 320] width 48 height 22
click at [277, 311] on label at bounding box center [276, 311] width 13 height 0
click at [0, 0] on input "checkbox" at bounding box center [0, 0] width 0 height 0
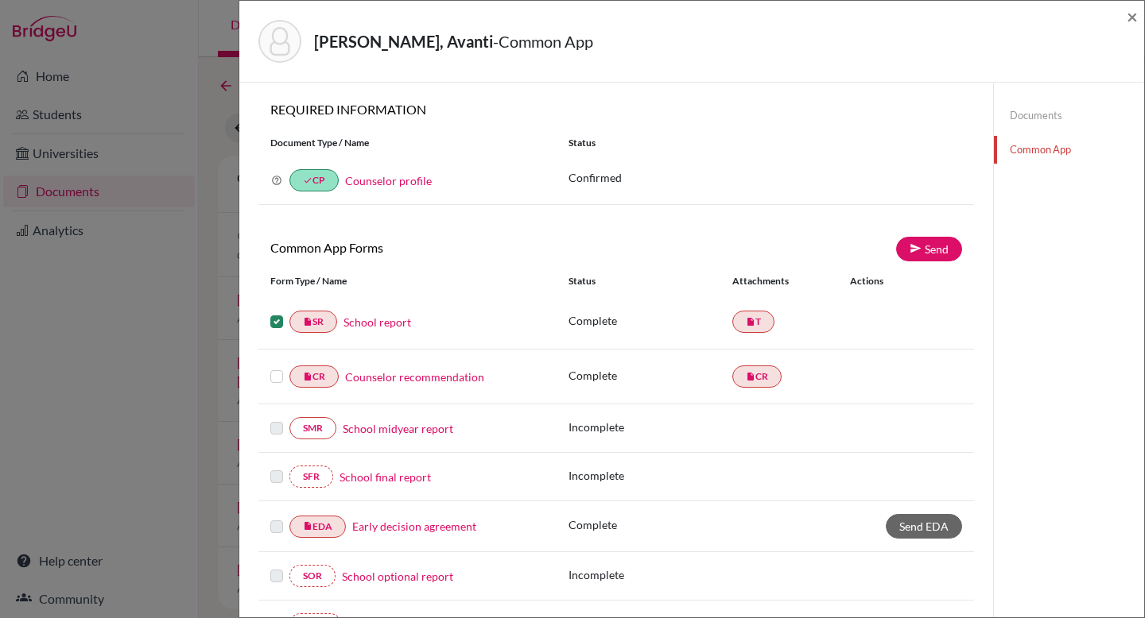
click at [277, 312] on label at bounding box center [276, 312] width 13 height 0
click at [0, 0] on input "checkbox" at bounding box center [0, 0] width 0 height 0
click at [1134, 23] on span "×" at bounding box center [1131, 16] width 11 height 23
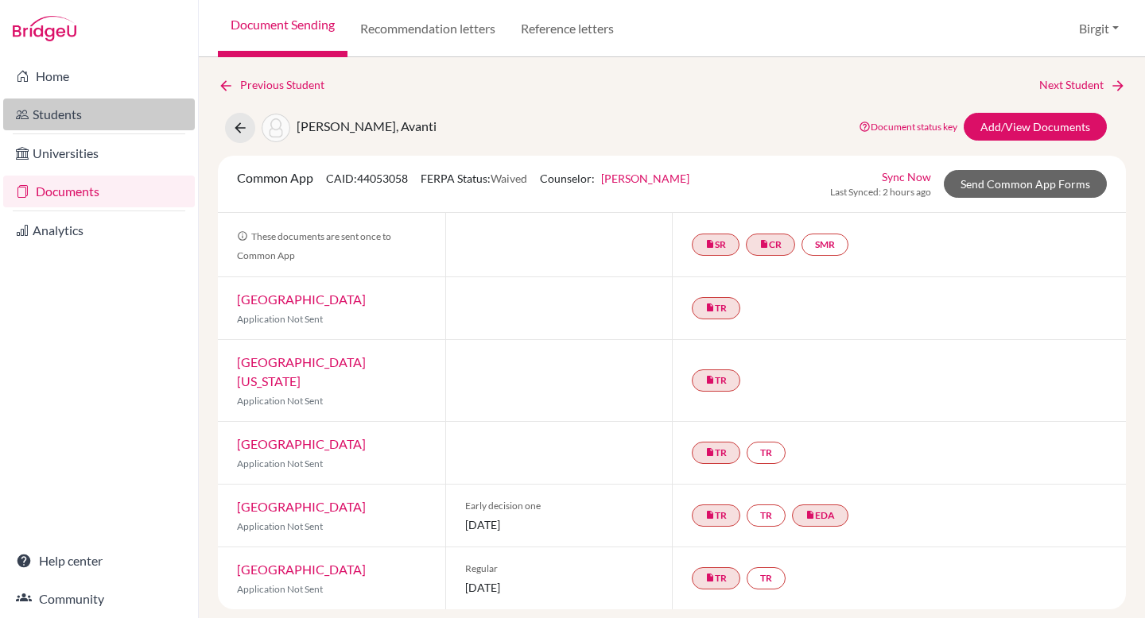
click at [73, 110] on link "Students" at bounding box center [99, 115] width 192 height 32
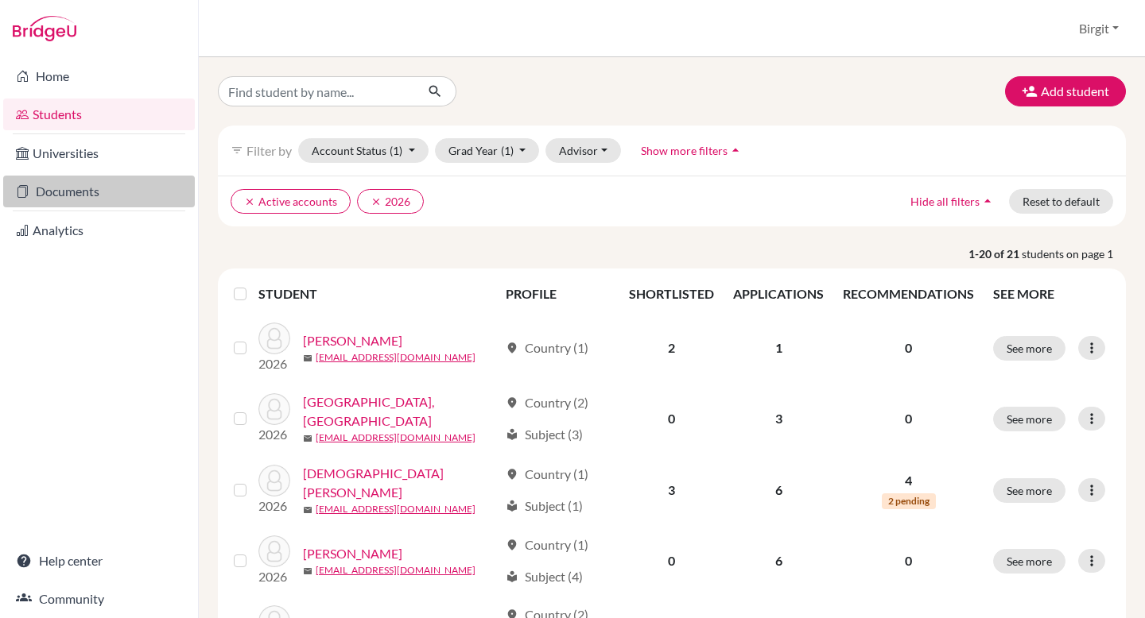
click at [80, 197] on link "Documents" at bounding box center [99, 192] width 192 height 32
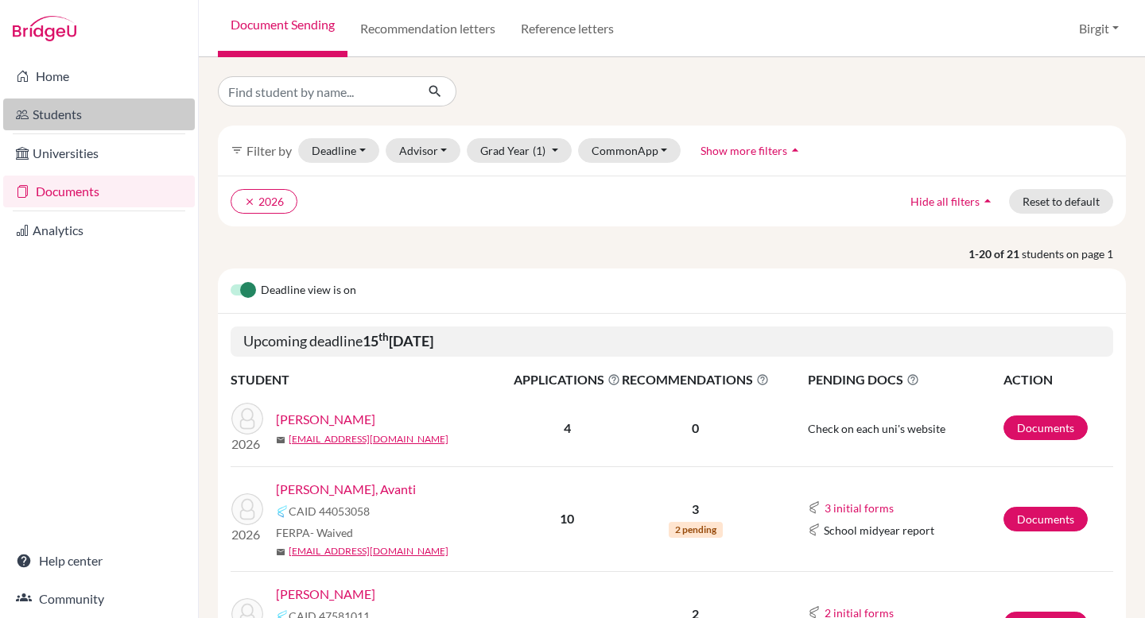
click at [63, 113] on link "Students" at bounding box center [99, 115] width 192 height 32
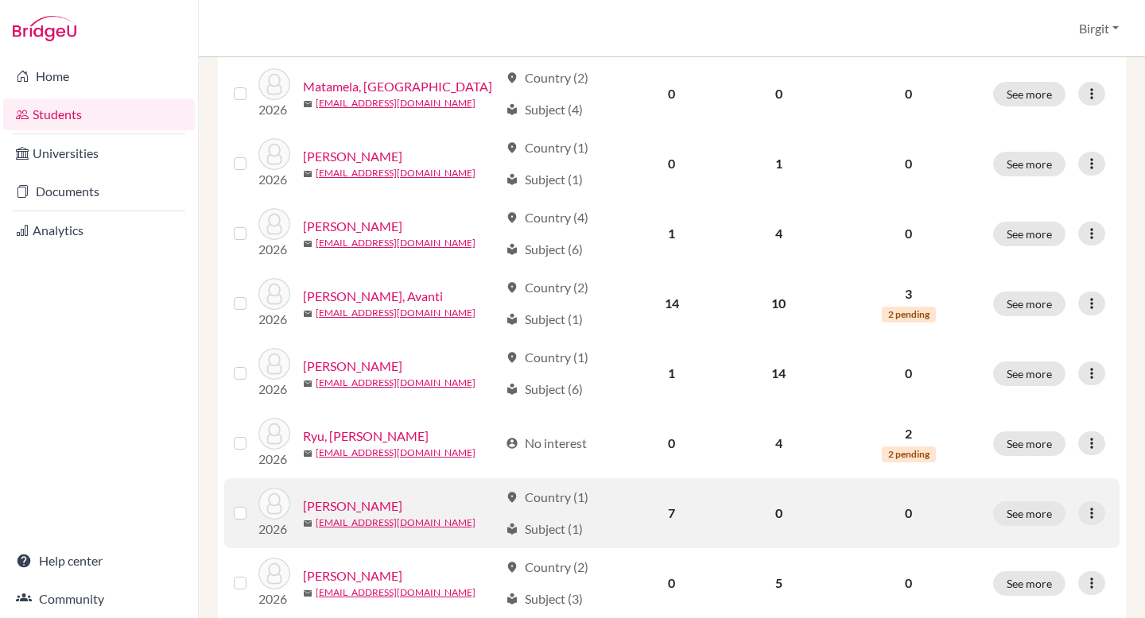
scroll to position [827, 0]
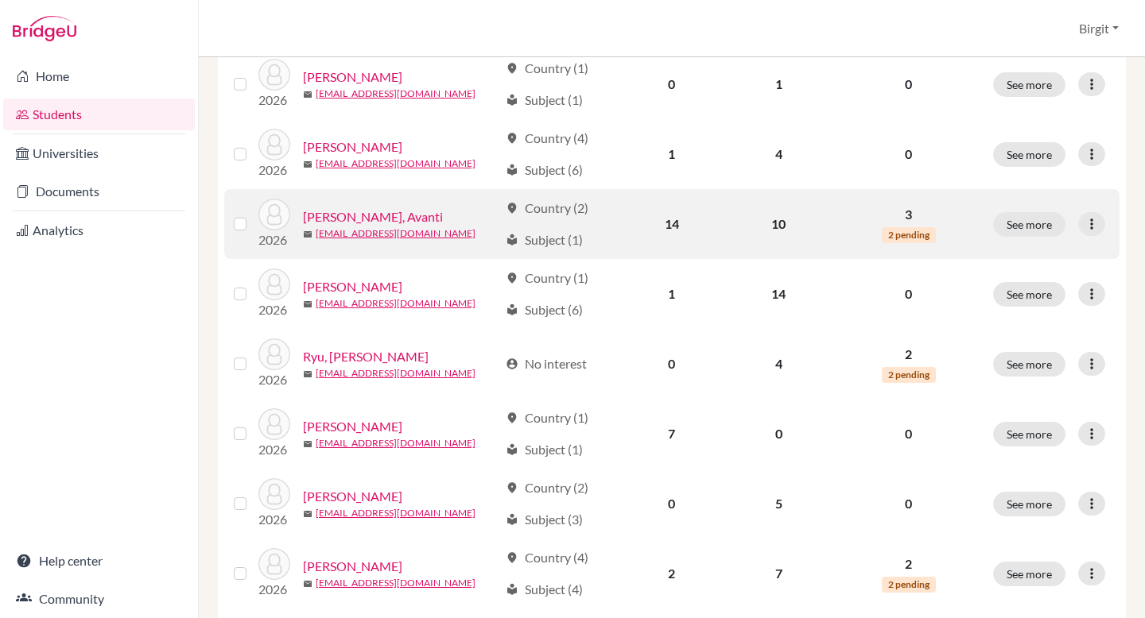
click at [378, 215] on link "[PERSON_NAME], Avanti" at bounding box center [373, 216] width 140 height 19
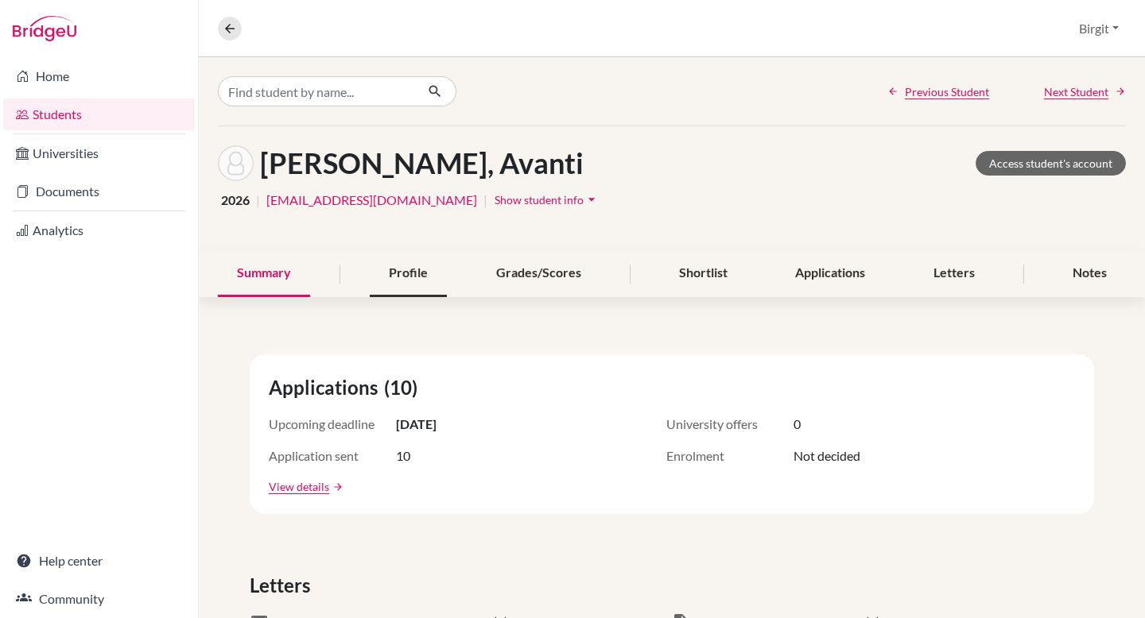
click at [402, 271] on div "Profile" at bounding box center [408, 273] width 77 height 47
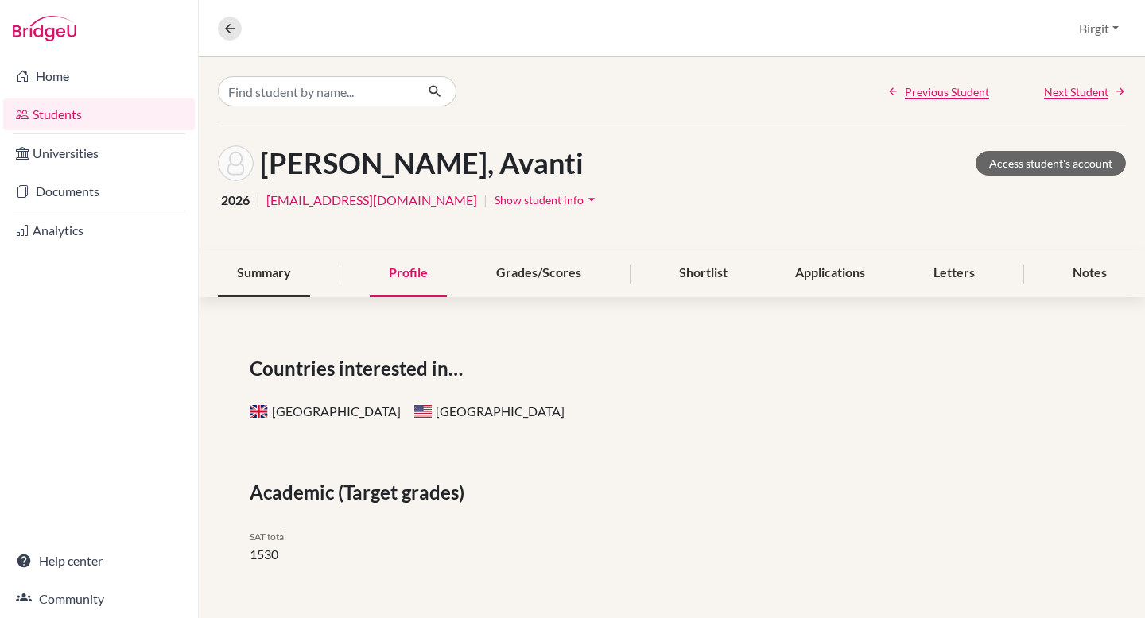
click at [254, 261] on div "Summary" at bounding box center [264, 273] width 92 height 47
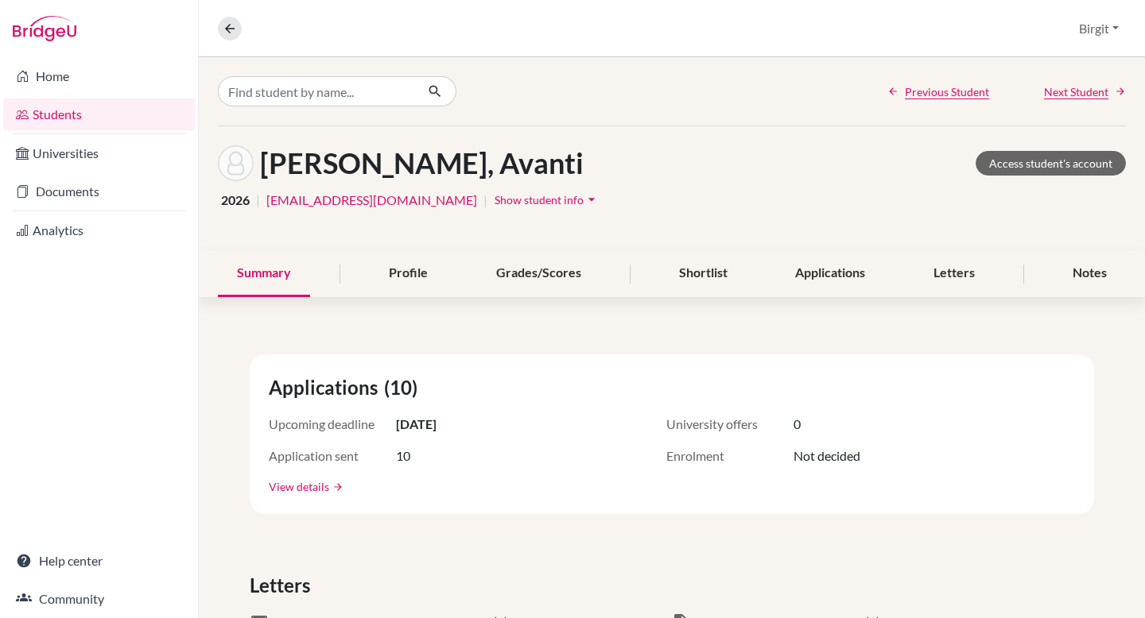
click at [285, 484] on link "View details" at bounding box center [299, 487] width 60 height 17
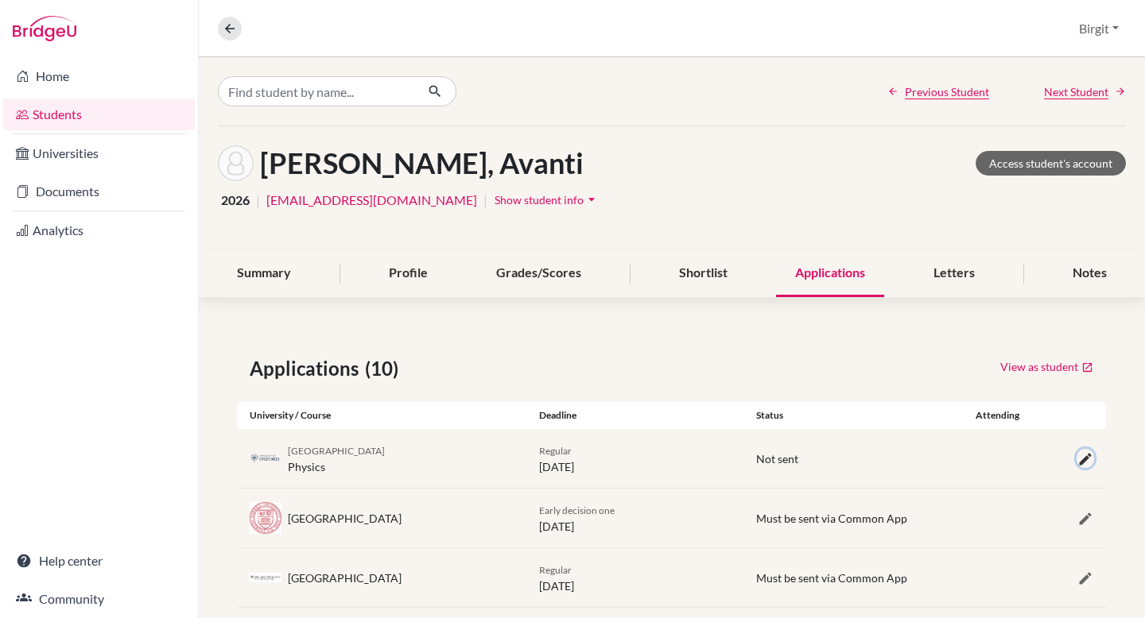
click at [1077, 461] on icon "button" at bounding box center [1085, 460] width 16 height 16
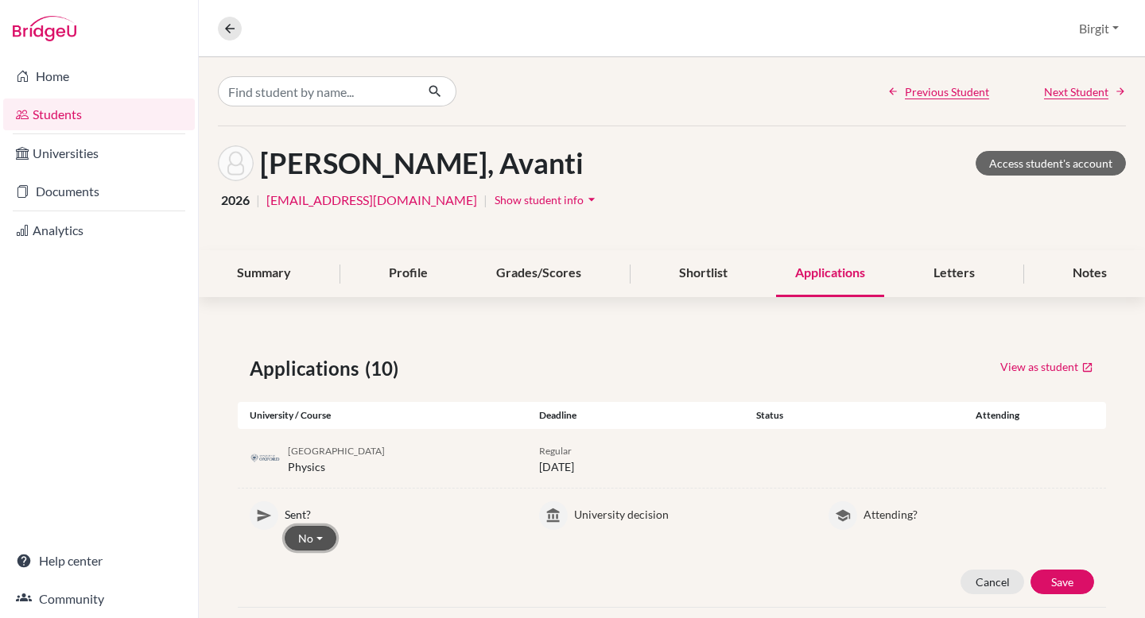
click at [304, 537] on button "No" at bounding box center [311, 538] width 52 height 25
click at [304, 482] on button "Yes" at bounding box center [348, 480] width 126 height 25
click at [1045, 588] on button "Save" at bounding box center [1062, 582] width 64 height 25
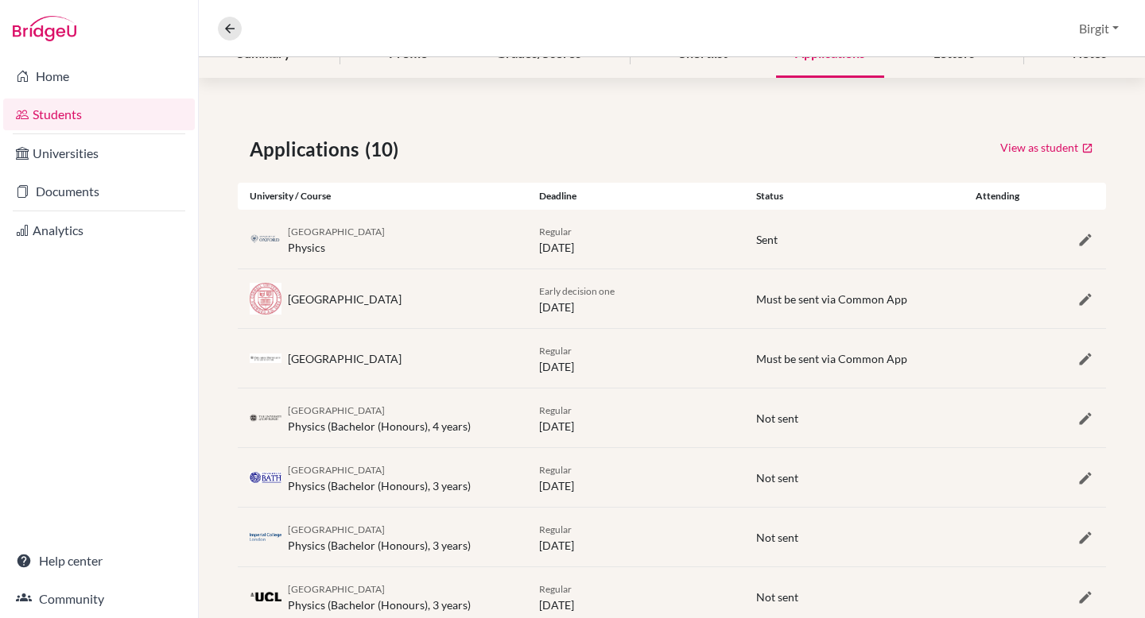
scroll to position [243, 0]
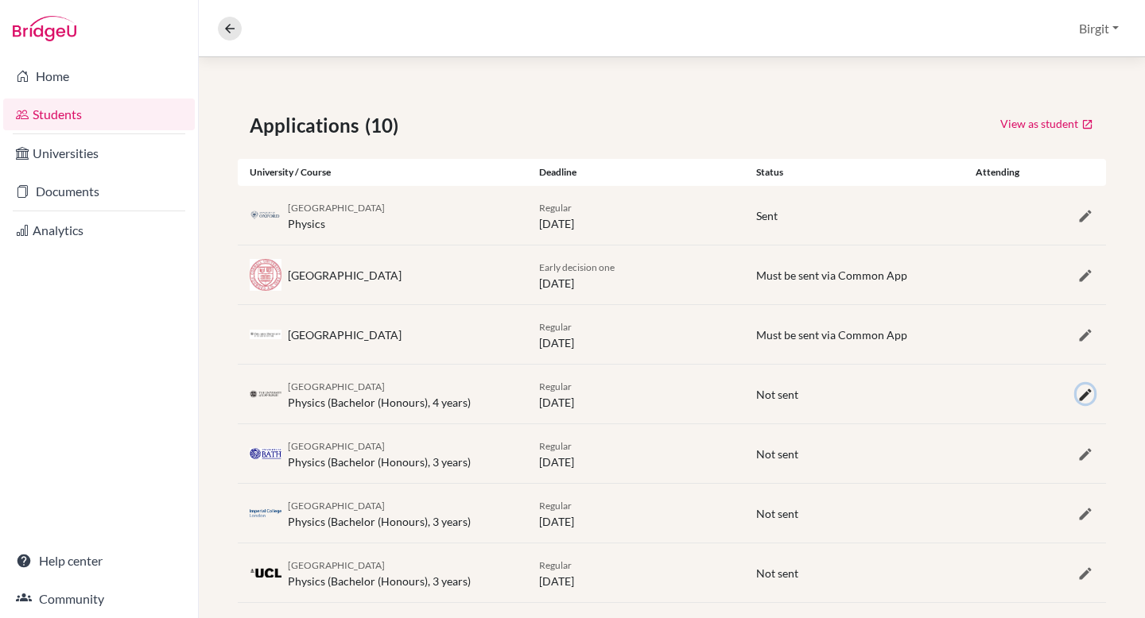
click at [1077, 393] on icon "button" at bounding box center [1085, 395] width 16 height 16
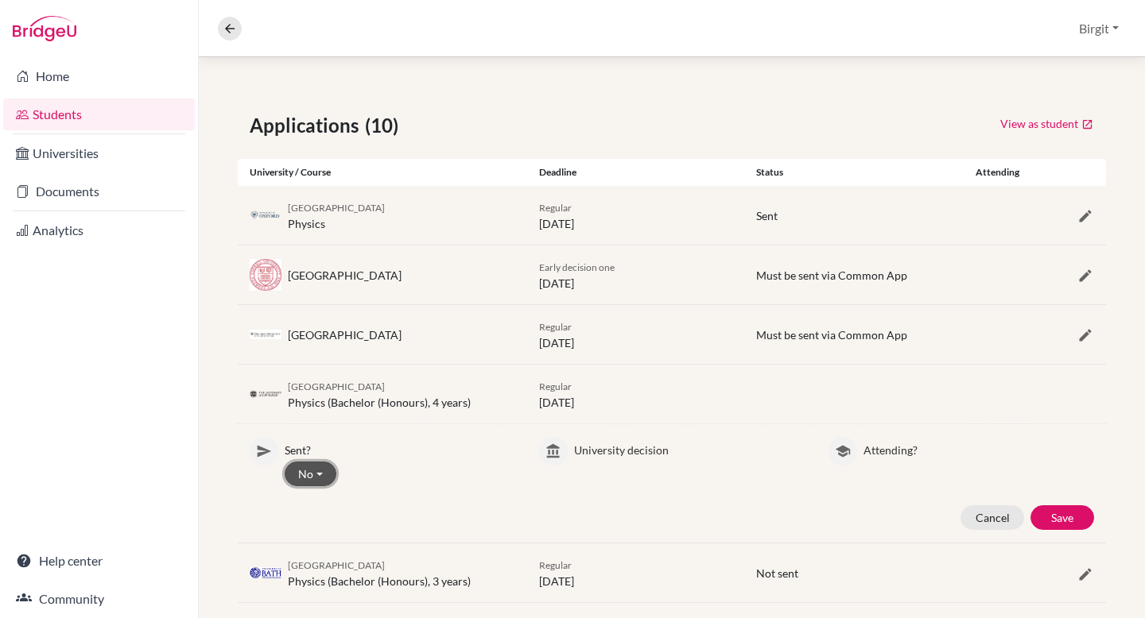
click at [310, 477] on button "No" at bounding box center [311, 474] width 52 height 25
click at [316, 513] on button "Yes" at bounding box center [348, 507] width 126 height 25
click at [1046, 514] on button "Save" at bounding box center [1062, 518] width 64 height 25
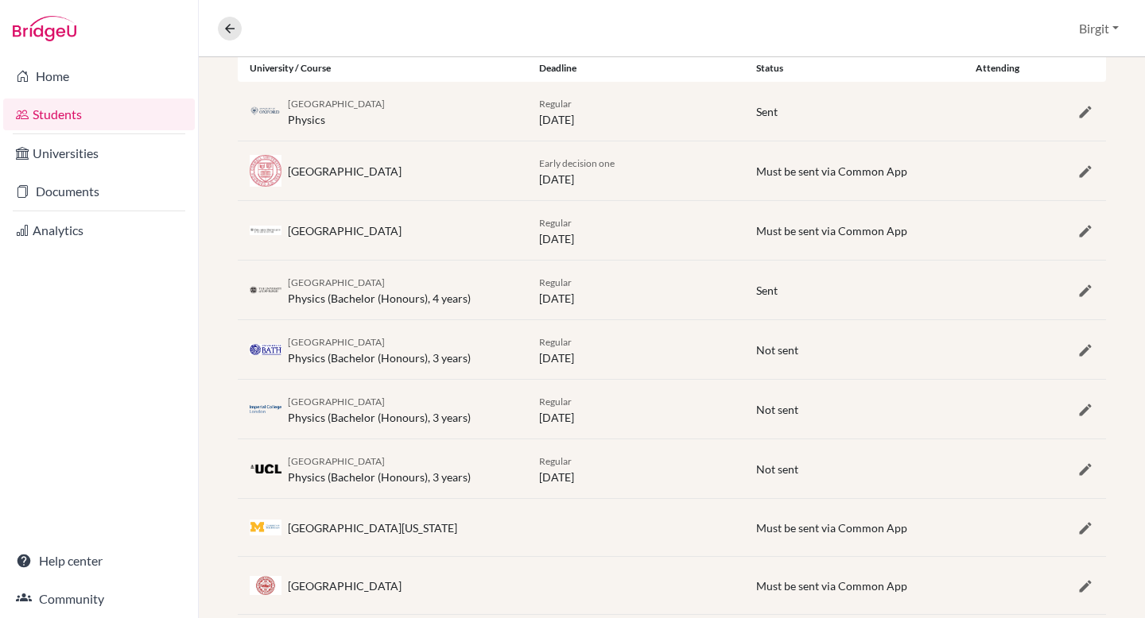
scroll to position [348, 0]
click at [1077, 411] on icon "button" at bounding box center [1085, 409] width 16 height 16
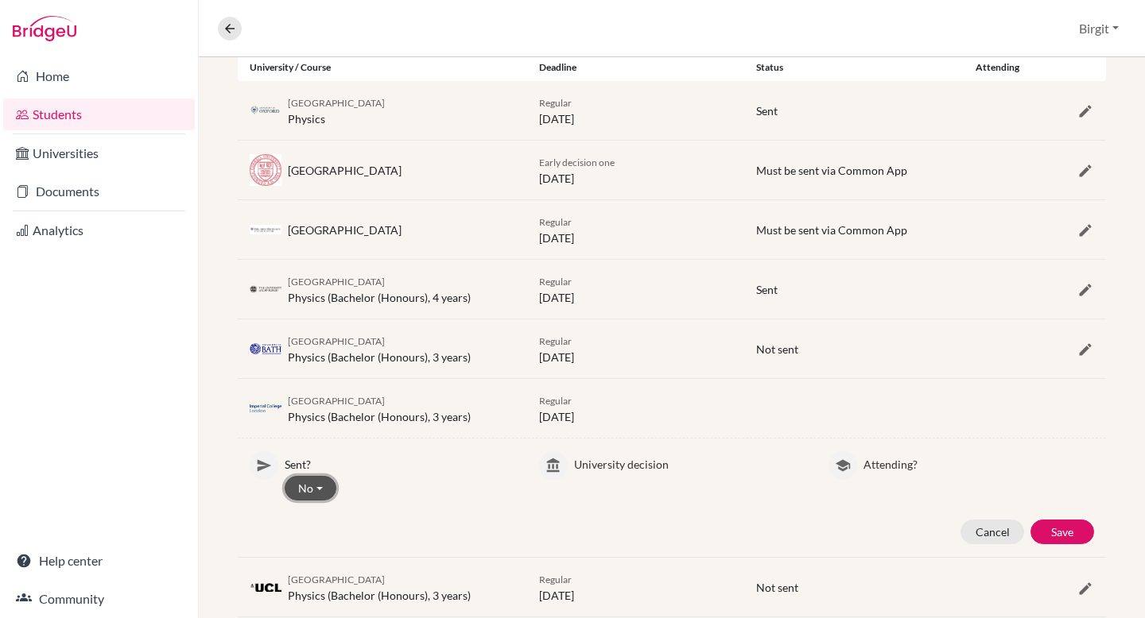
click at [316, 490] on button "No" at bounding box center [311, 488] width 52 height 25
click at [316, 513] on button "Yes" at bounding box center [348, 522] width 126 height 25
click at [1048, 529] on button "Save" at bounding box center [1062, 532] width 64 height 25
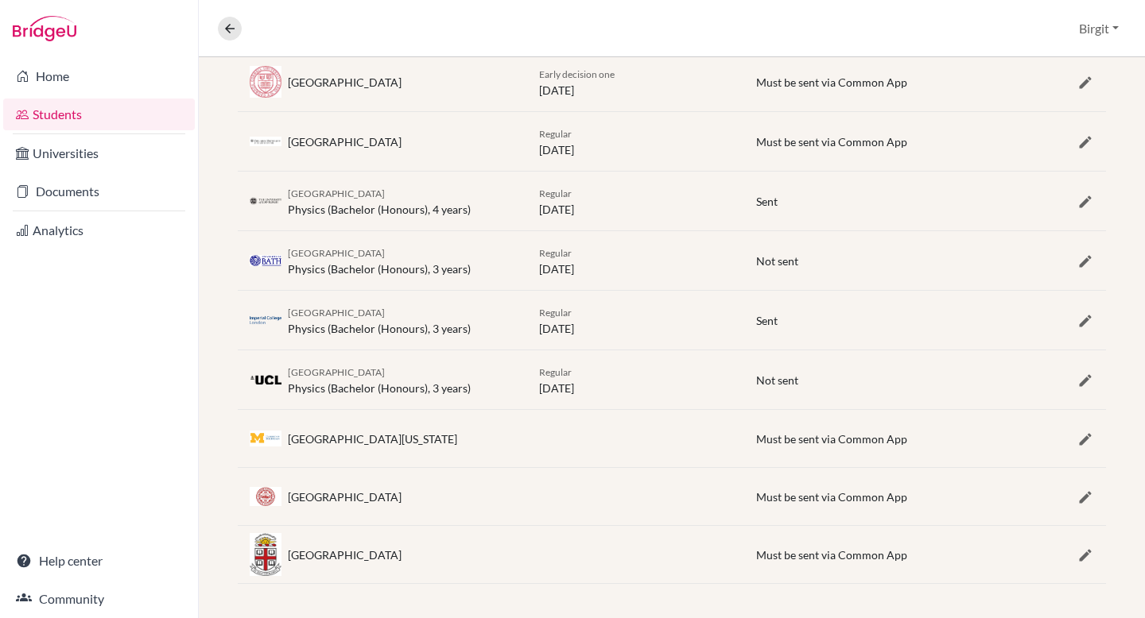
scroll to position [440, 0]
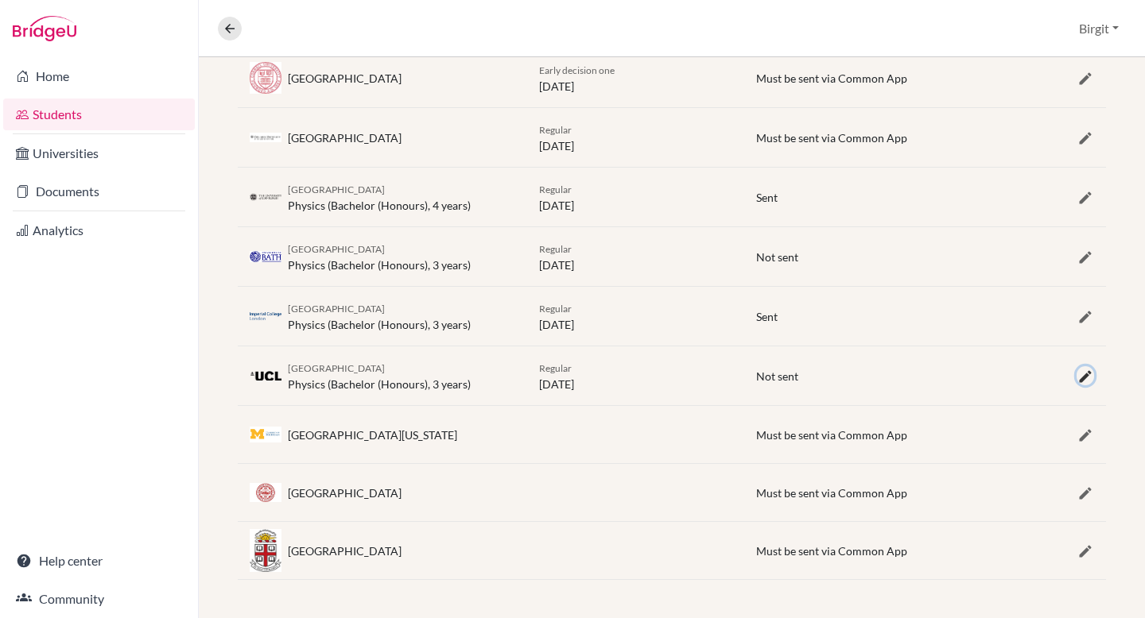
click at [1077, 377] on icon "button" at bounding box center [1085, 377] width 16 height 16
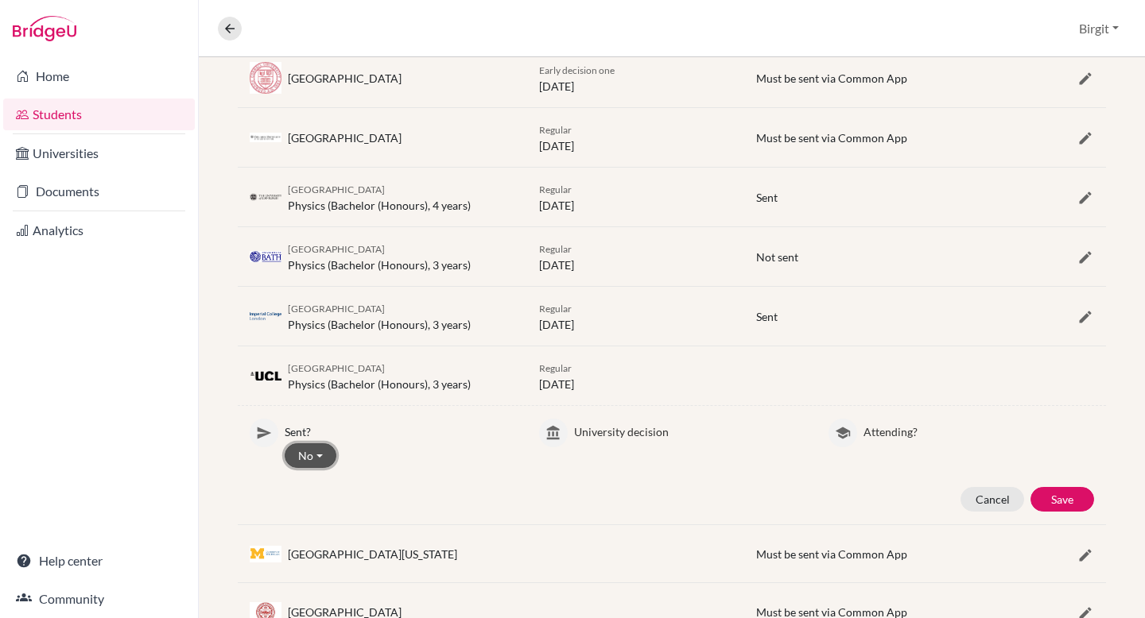
click at [292, 456] on button "No" at bounding box center [311, 456] width 52 height 25
click at [296, 487] on button "Yes" at bounding box center [348, 489] width 126 height 25
click at [1060, 501] on button "Save" at bounding box center [1062, 499] width 64 height 25
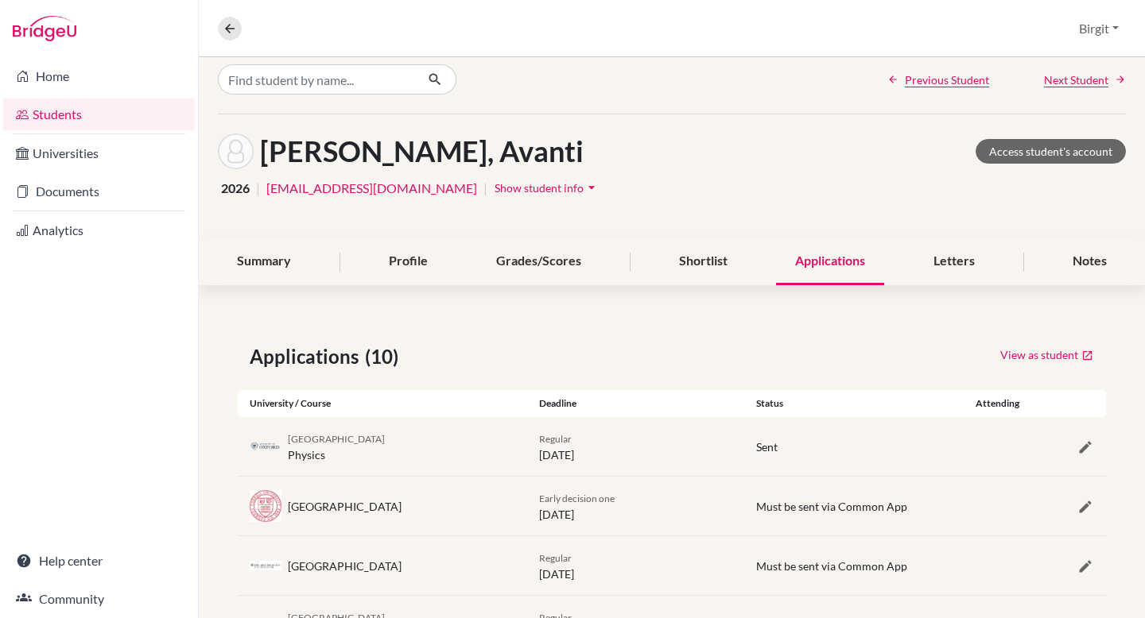
scroll to position [0, 0]
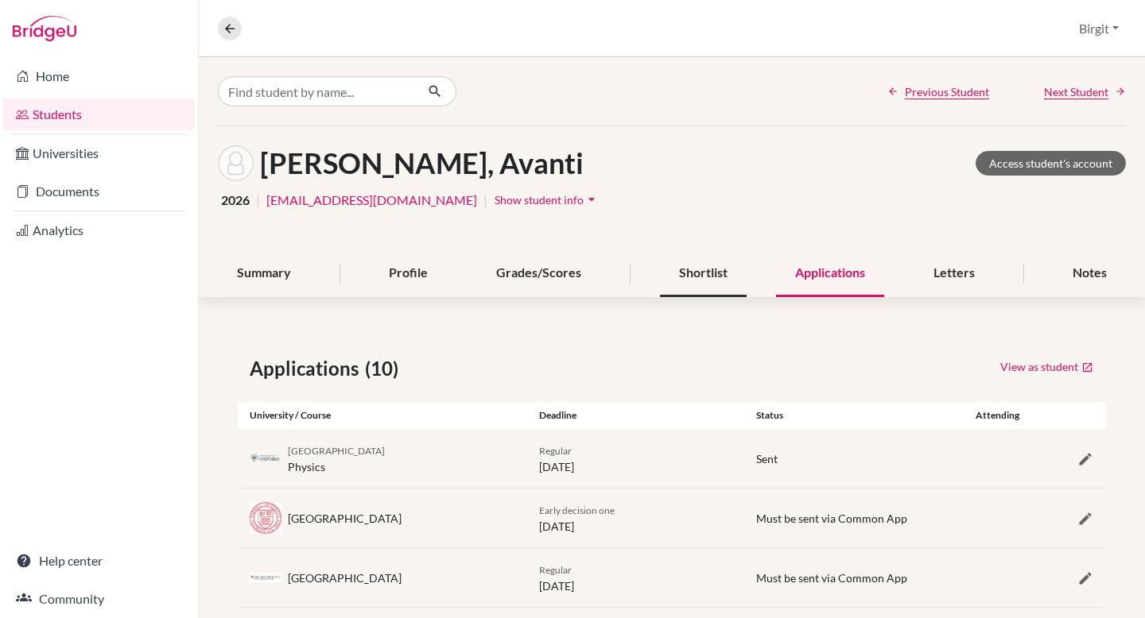
click at [699, 280] on div "Shortlist" at bounding box center [703, 273] width 87 height 47
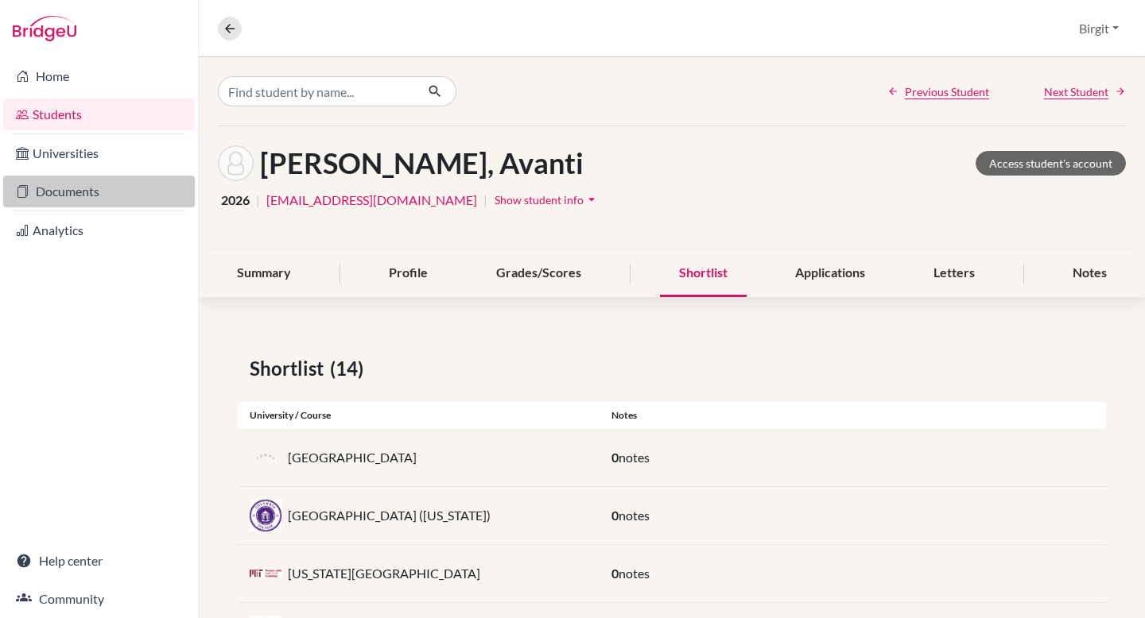
click at [56, 192] on link "Documents" at bounding box center [99, 192] width 192 height 32
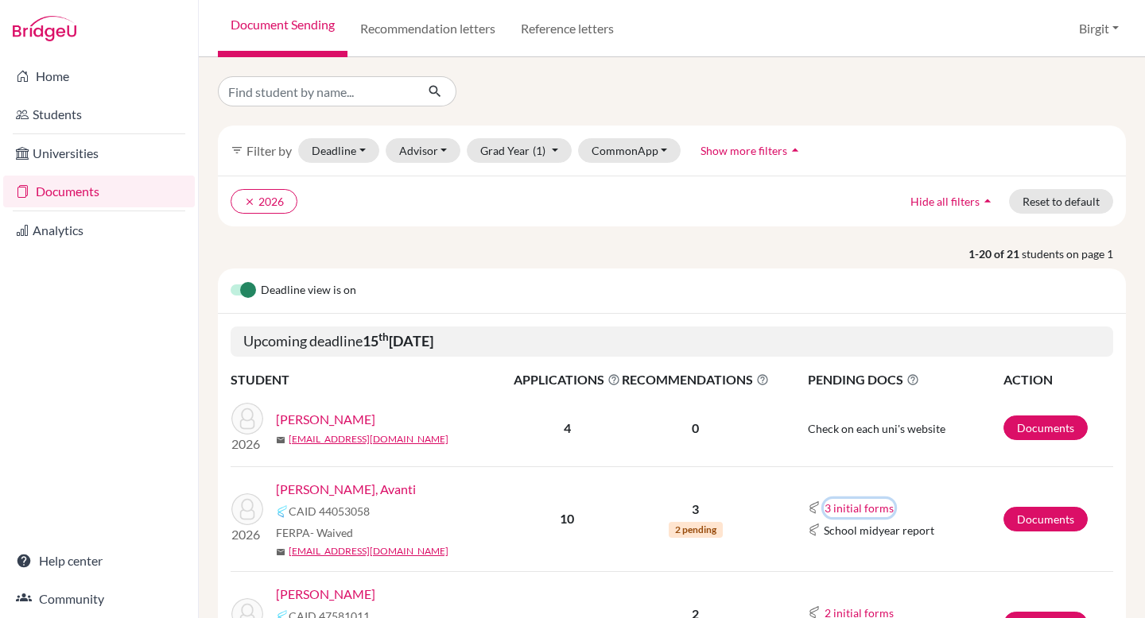
click at [844, 508] on button "3 initial forms" at bounding box center [859, 508] width 71 height 18
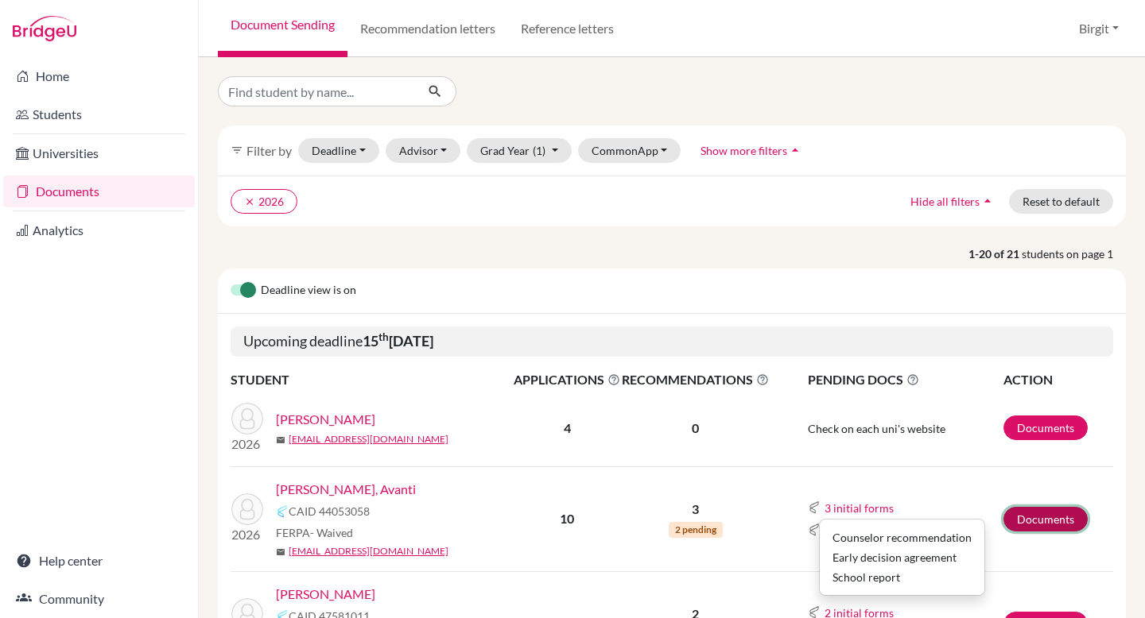
click at [1033, 521] on link "Documents" at bounding box center [1045, 519] width 84 height 25
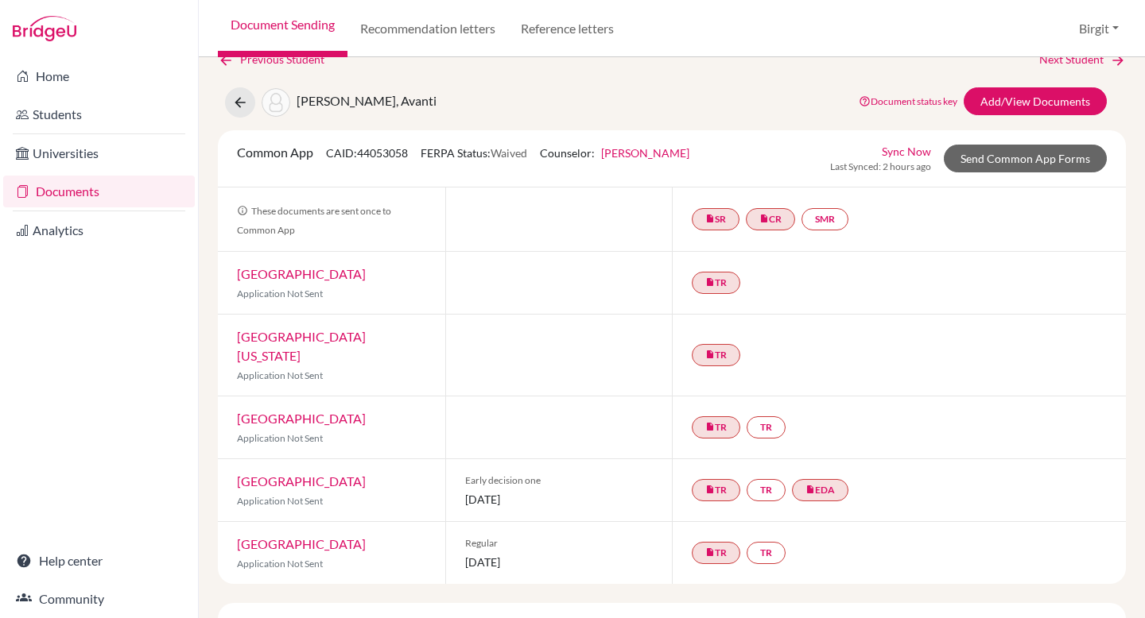
scroll to position [27, 0]
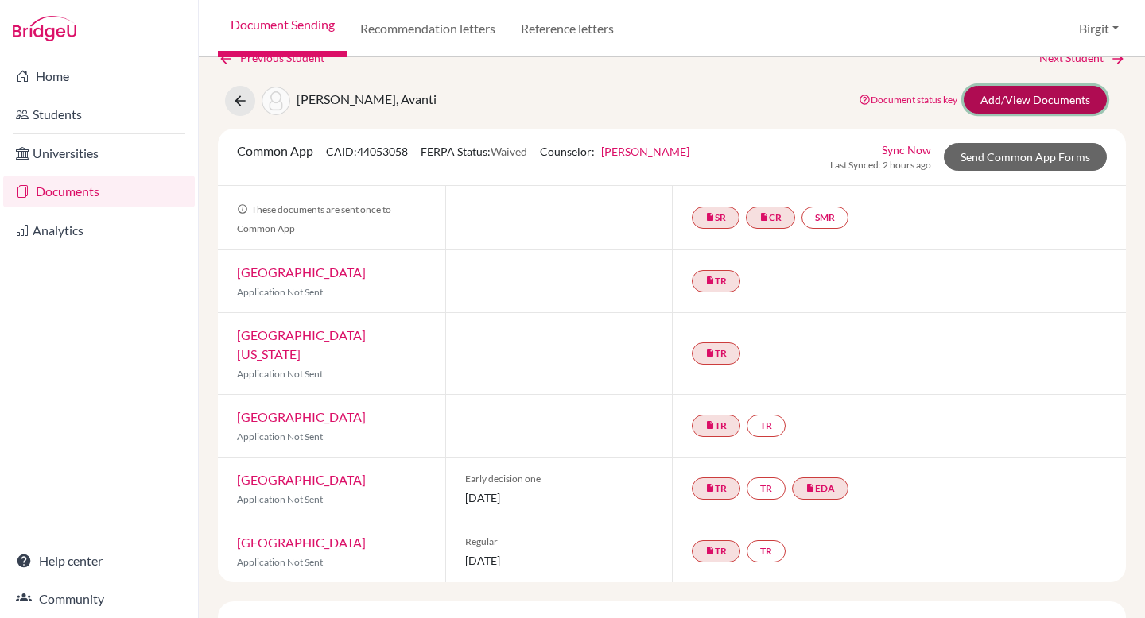
click at [1048, 99] on link "Add/View Documents" at bounding box center [1034, 100] width 143 height 28
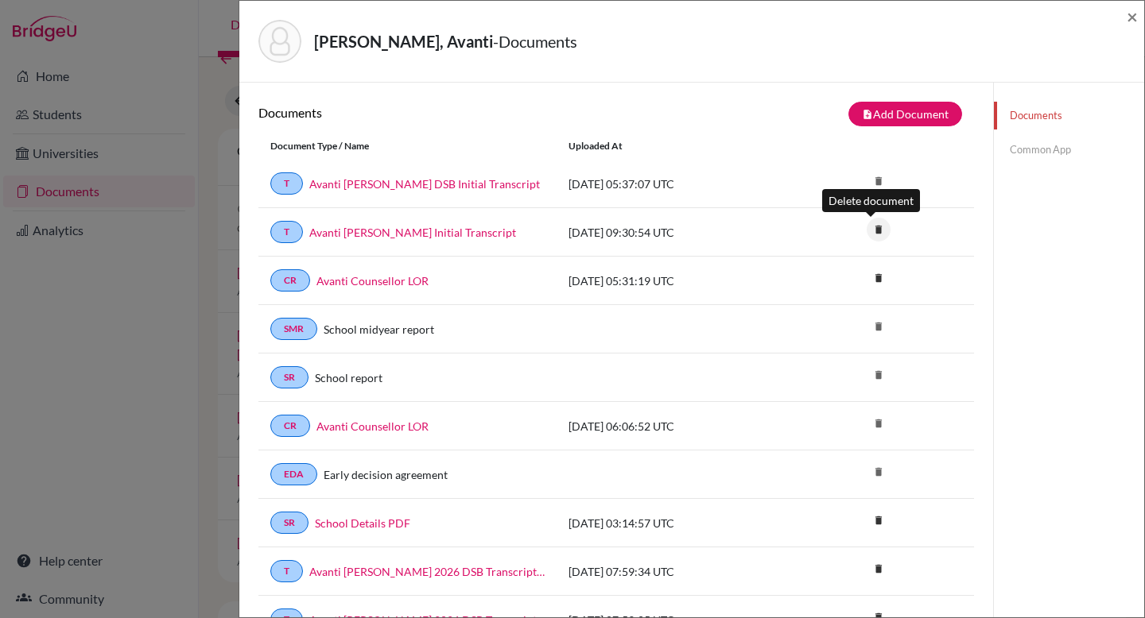
click at [870, 231] on icon "delete" at bounding box center [878, 230] width 24 height 24
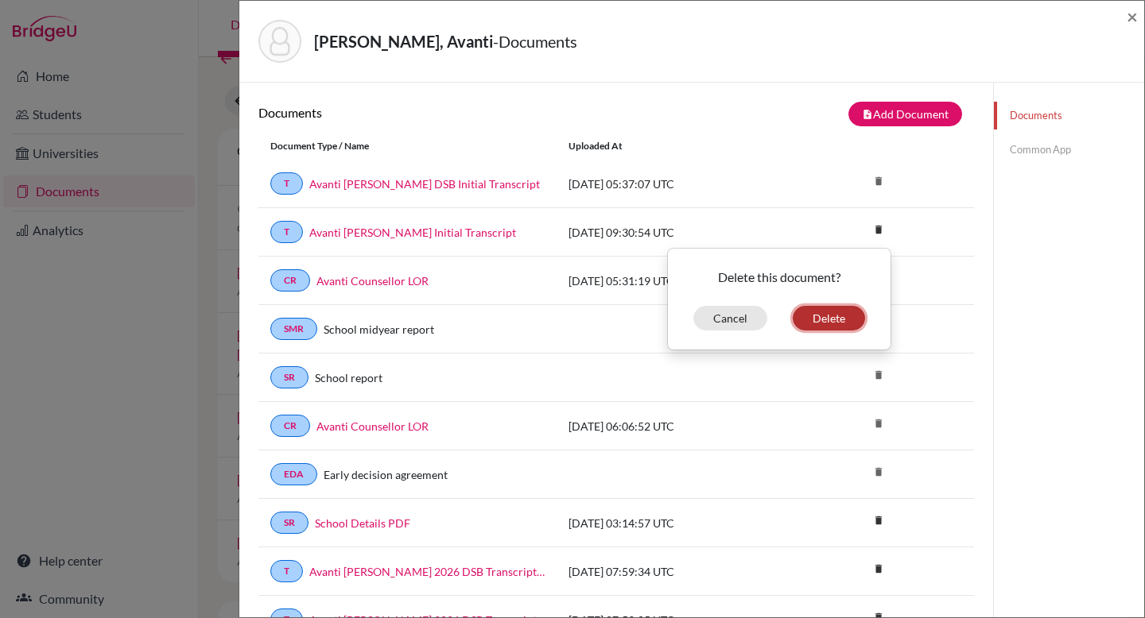
click at [832, 323] on button "Delete" at bounding box center [829, 318] width 72 height 25
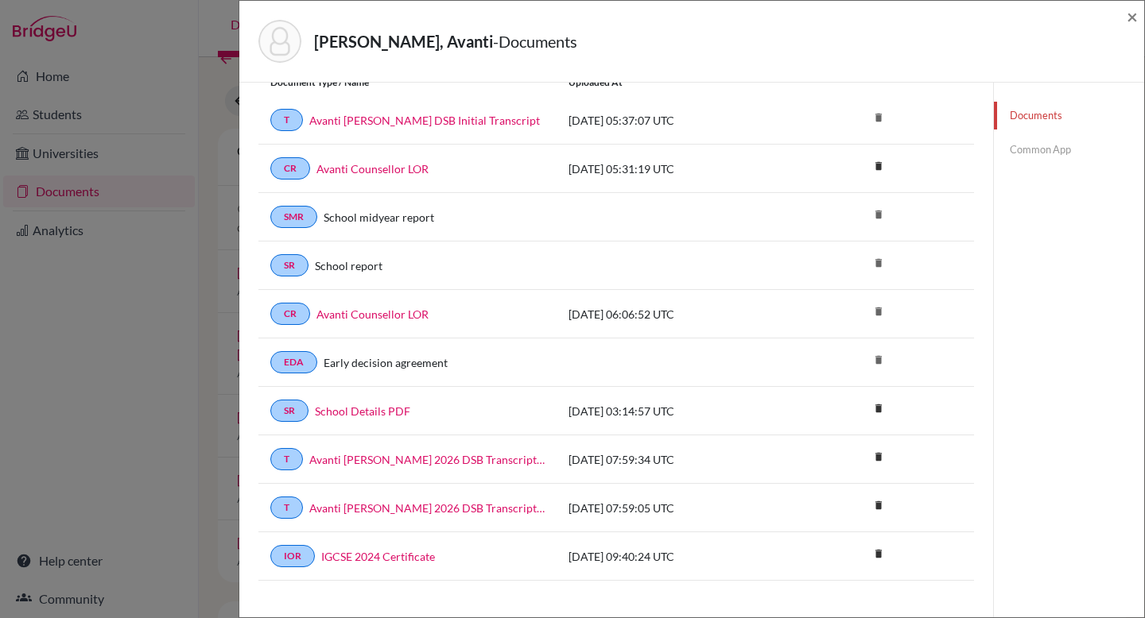
scroll to position [174, 0]
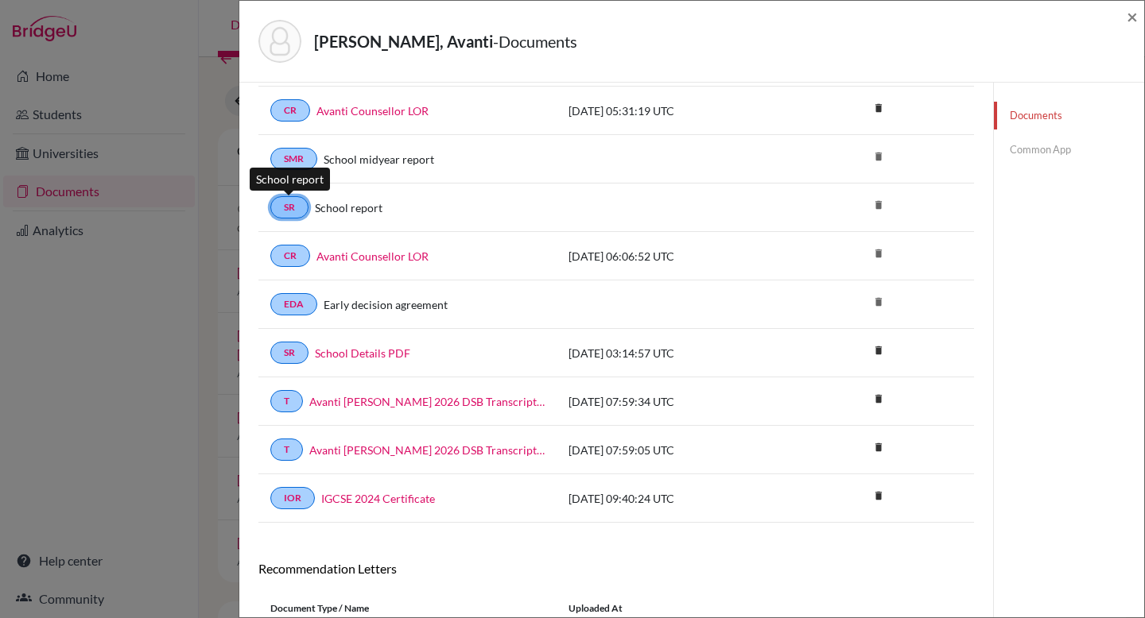
click at [290, 207] on link "SR" at bounding box center [289, 207] width 38 height 22
click at [294, 215] on link "SR" at bounding box center [289, 207] width 38 height 22
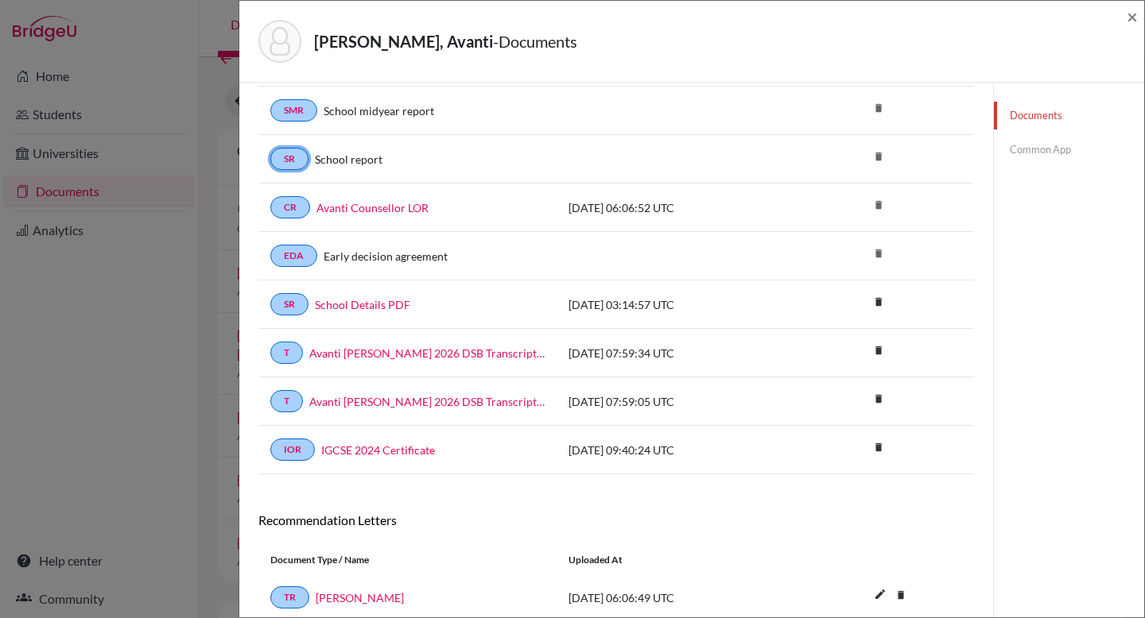
scroll to position [173, 0]
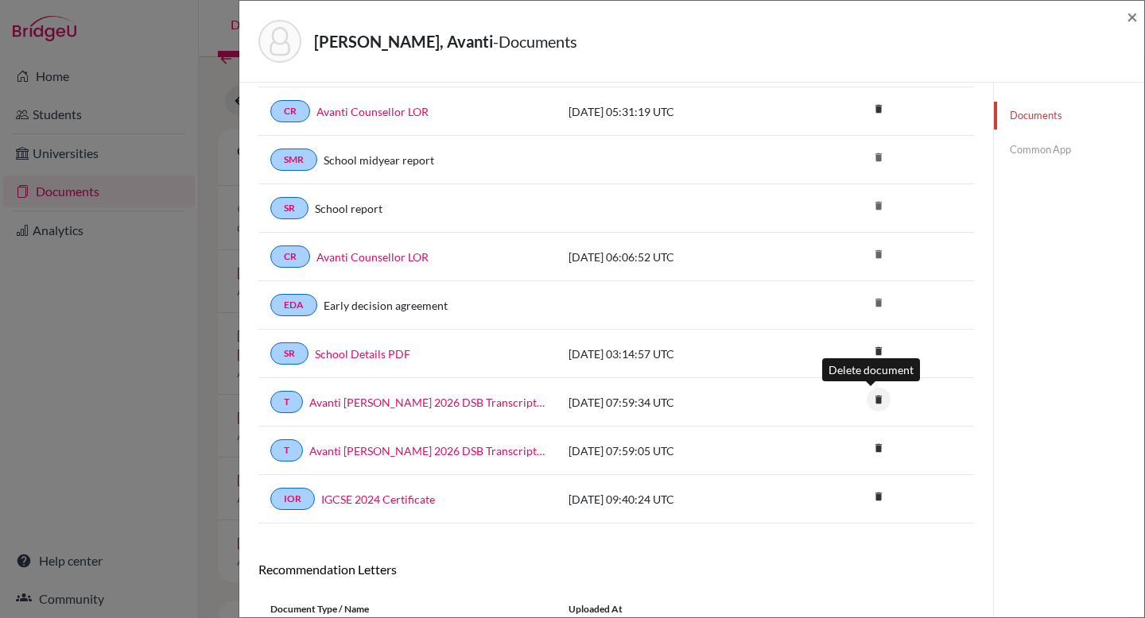
click at [871, 405] on icon "delete" at bounding box center [878, 400] width 24 height 24
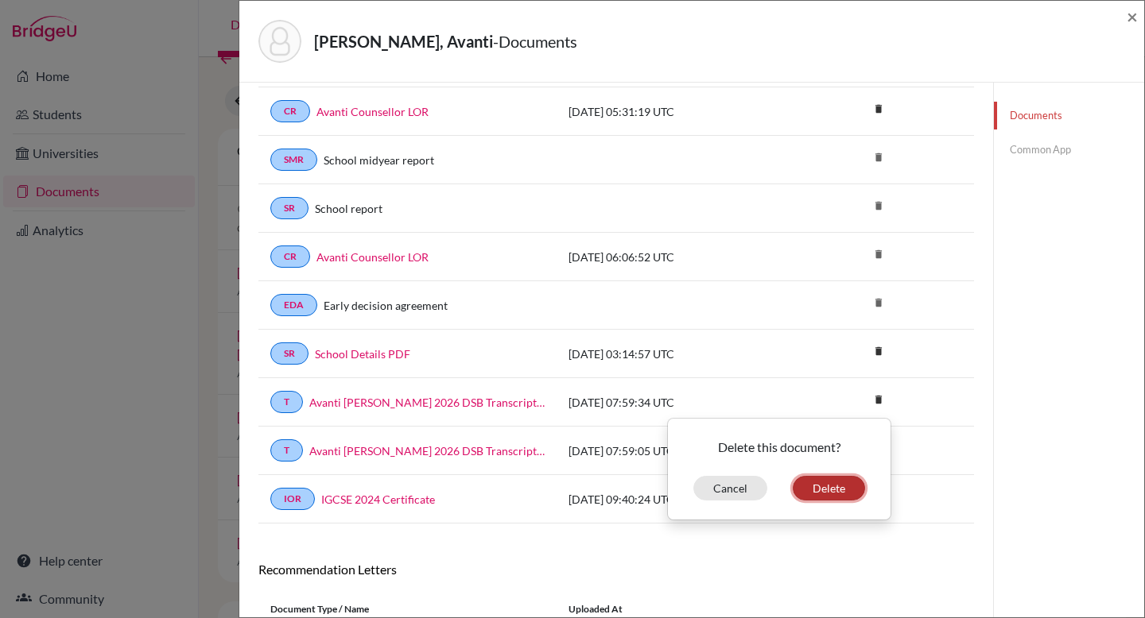
click at [814, 484] on button "Delete" at bounding box center [829, 488] width 72 height 25
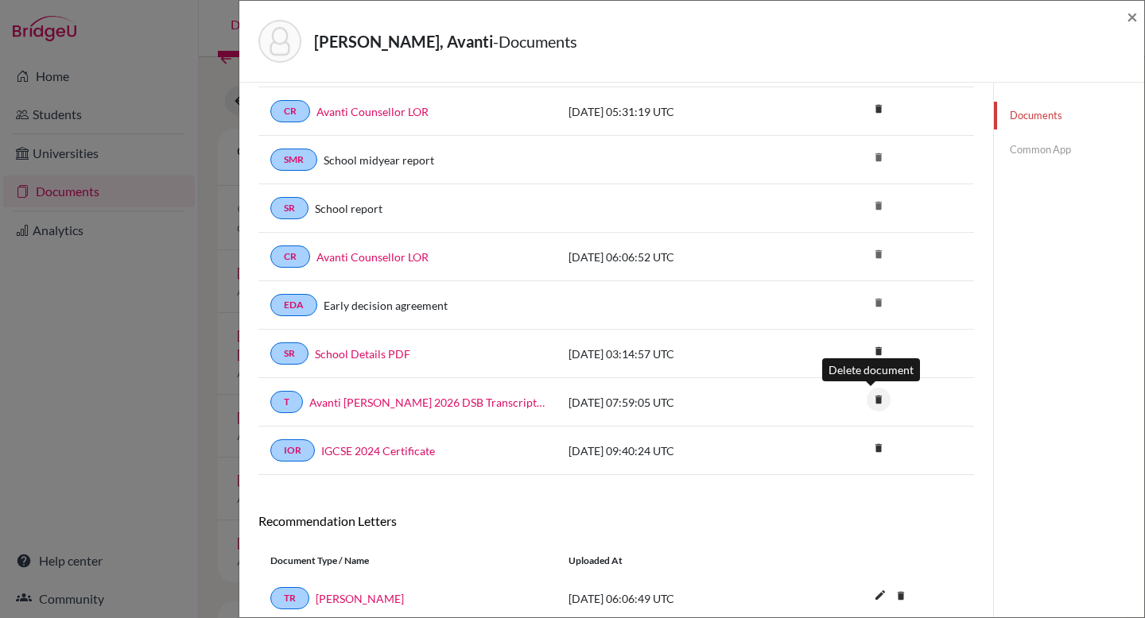
click at [872, 404] on icon "delete" at bounding box center [878, 400] width 24 height 24
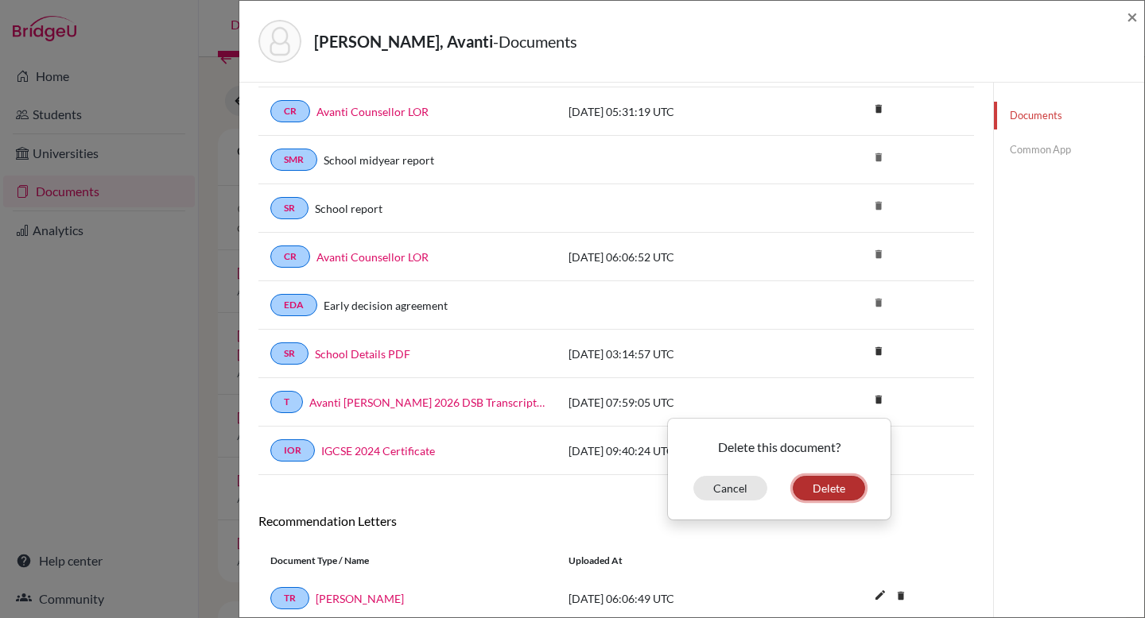
click at [818, 492] on button "Delete" at bounding box center [829, 488] width 72 height 25
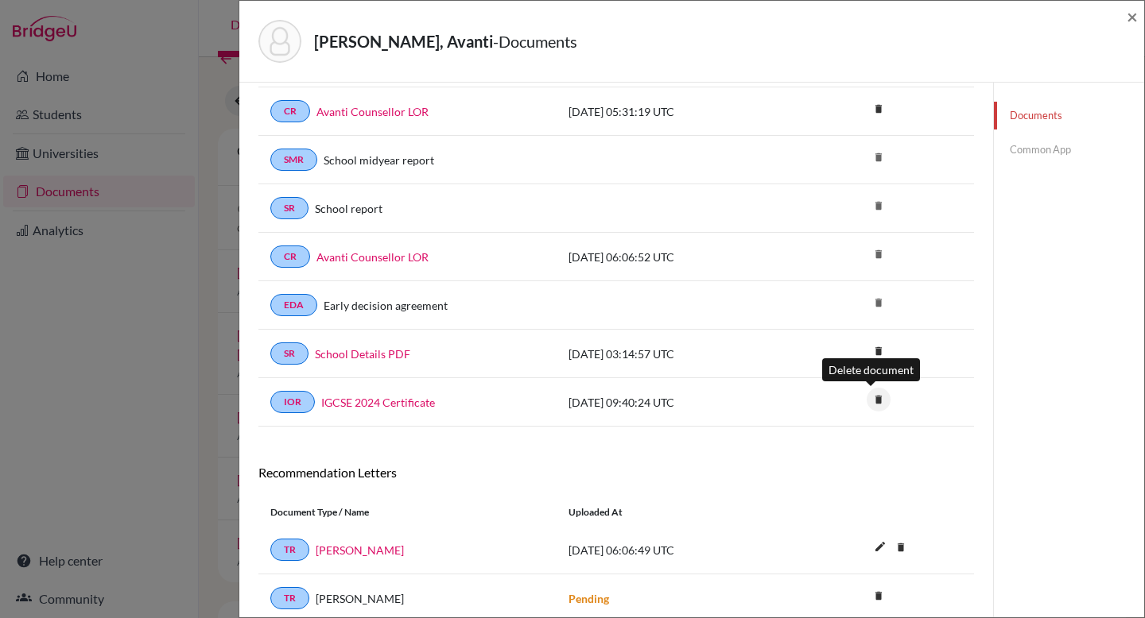
click at [866, 400] on icon "delete" at bounding box center [878, 400] width 24 height 24
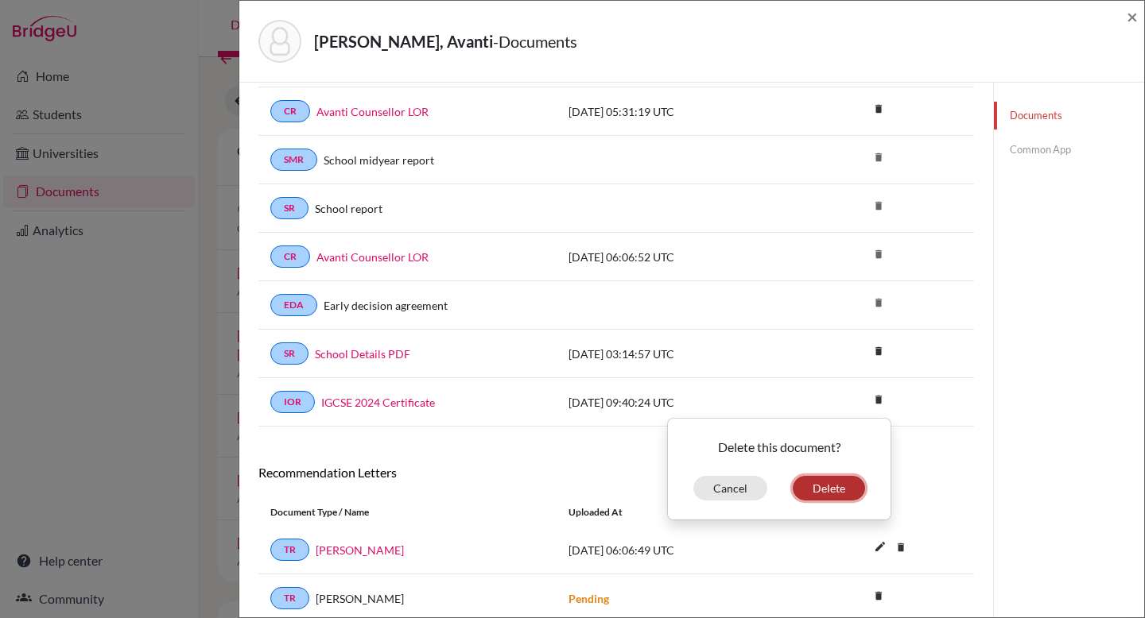
click at [845, 481] on button "Delete" at bounding box center [829, 488] width 72 height 25
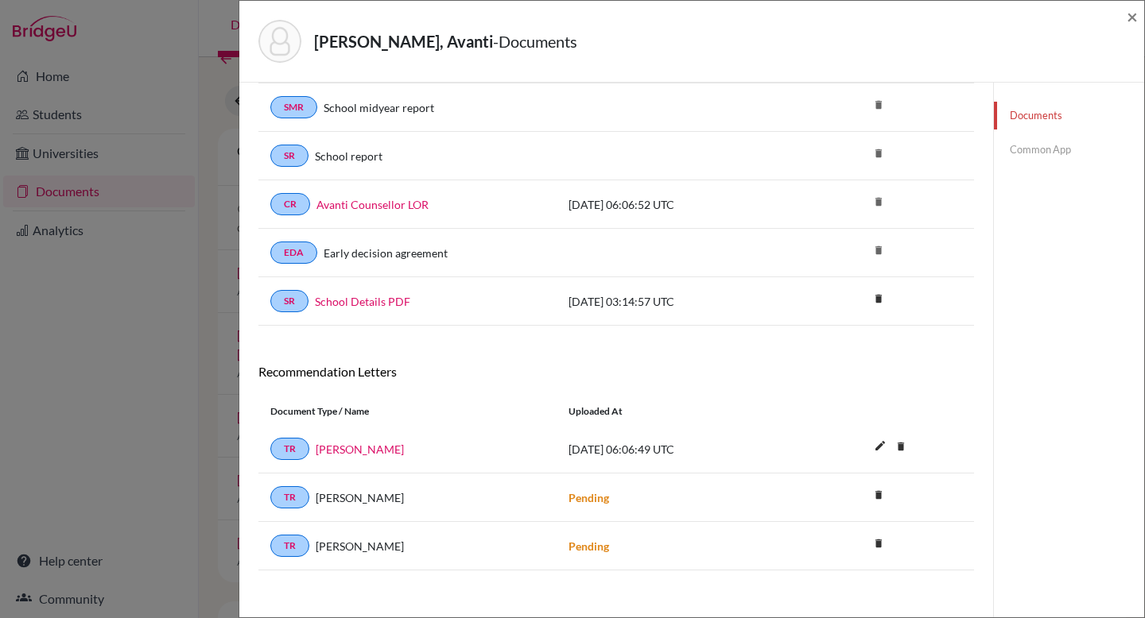
scroll to position [236, 0]
